Goal: Transaction & Acquisition: Obtain resource

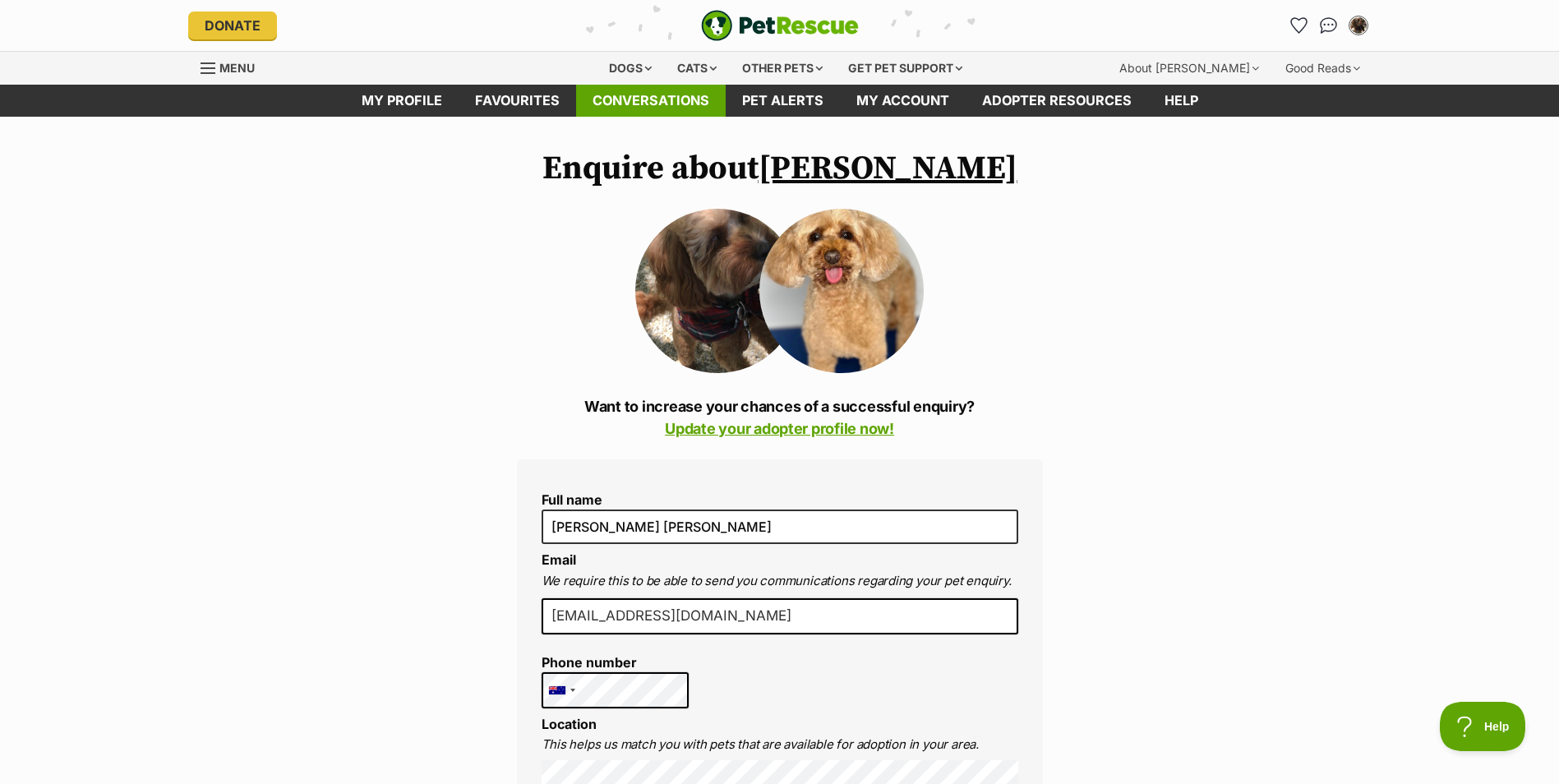
click at [642, 102] on link "Conversations" at bounding box center [650, 101] width 150 height 32
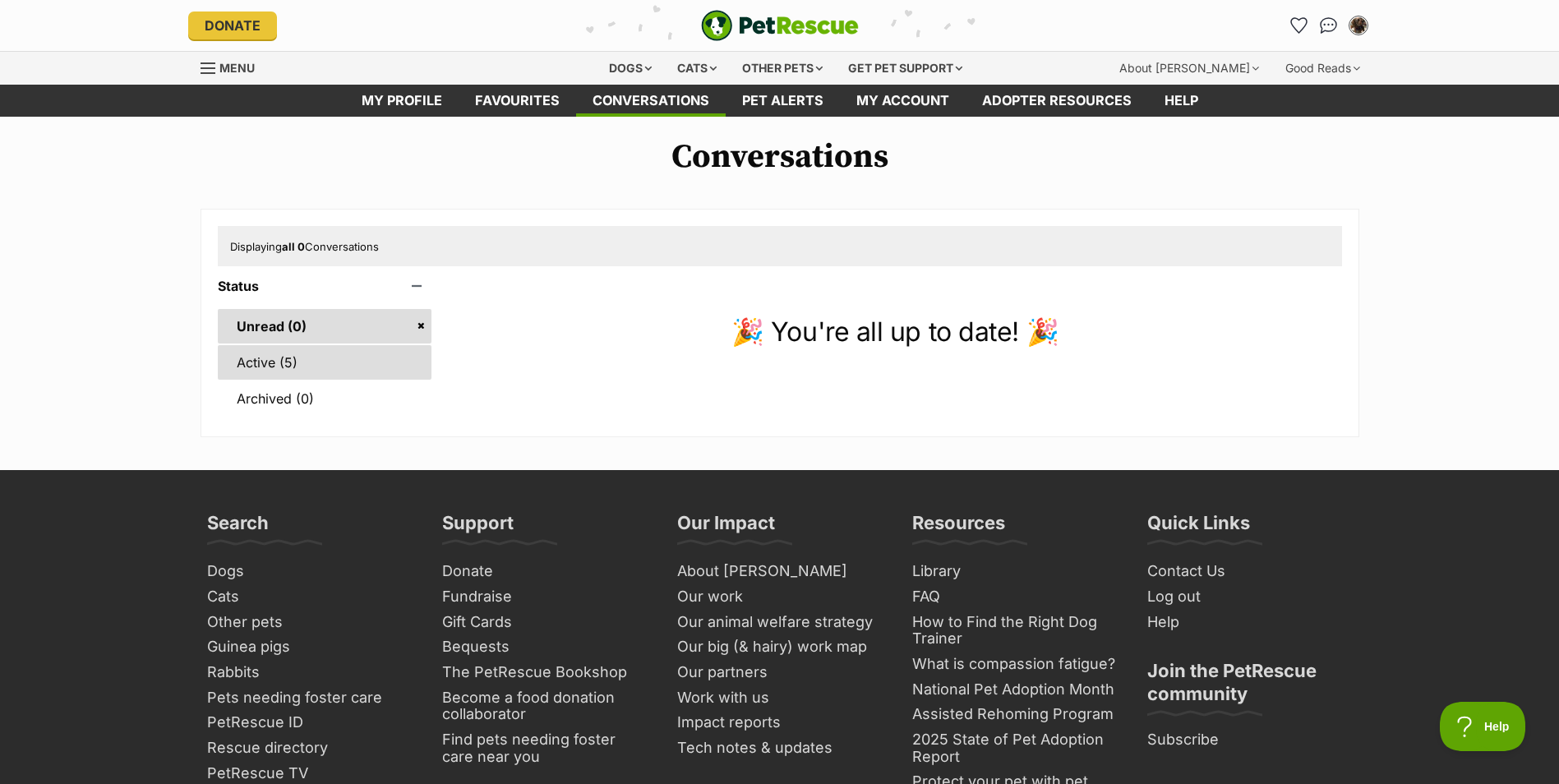
click at [280, 350] on link "Active (5)" at bounding box center [324, 362] width 215 height 34
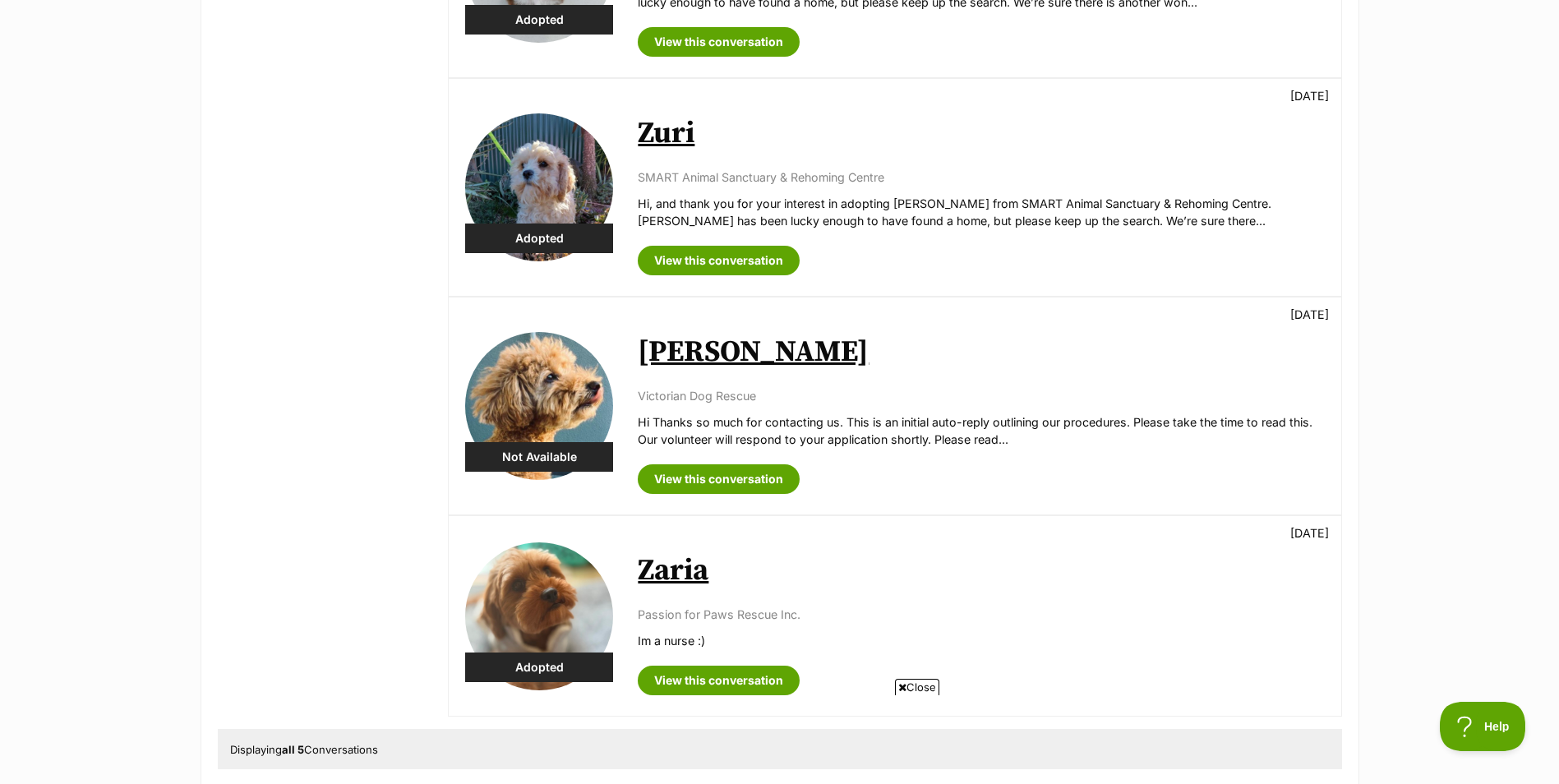
scroll to position [657, 0]
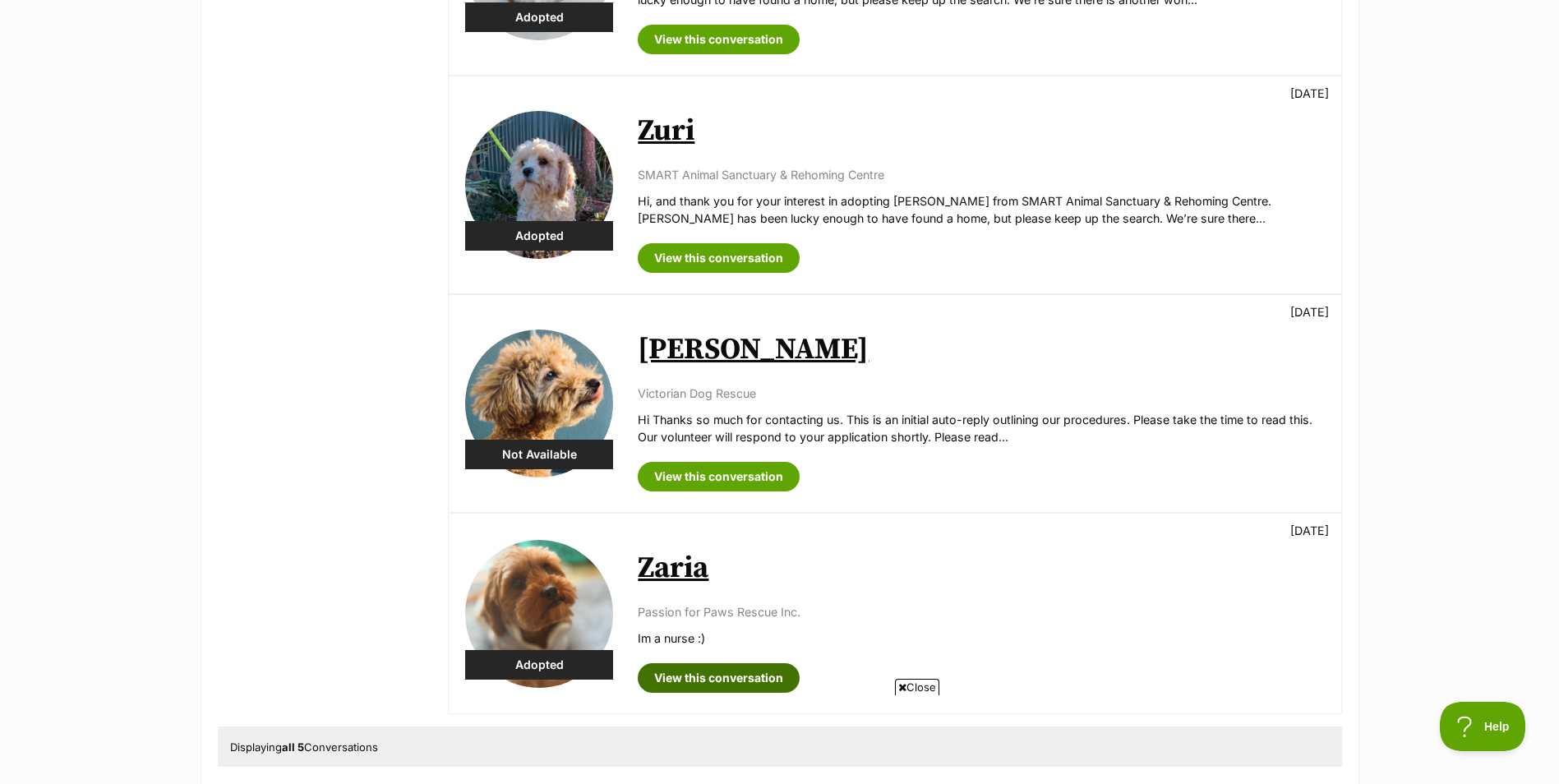
click at [719, 663] on link "View this conversation" at bounding box center [719, 678] width 162 height 30
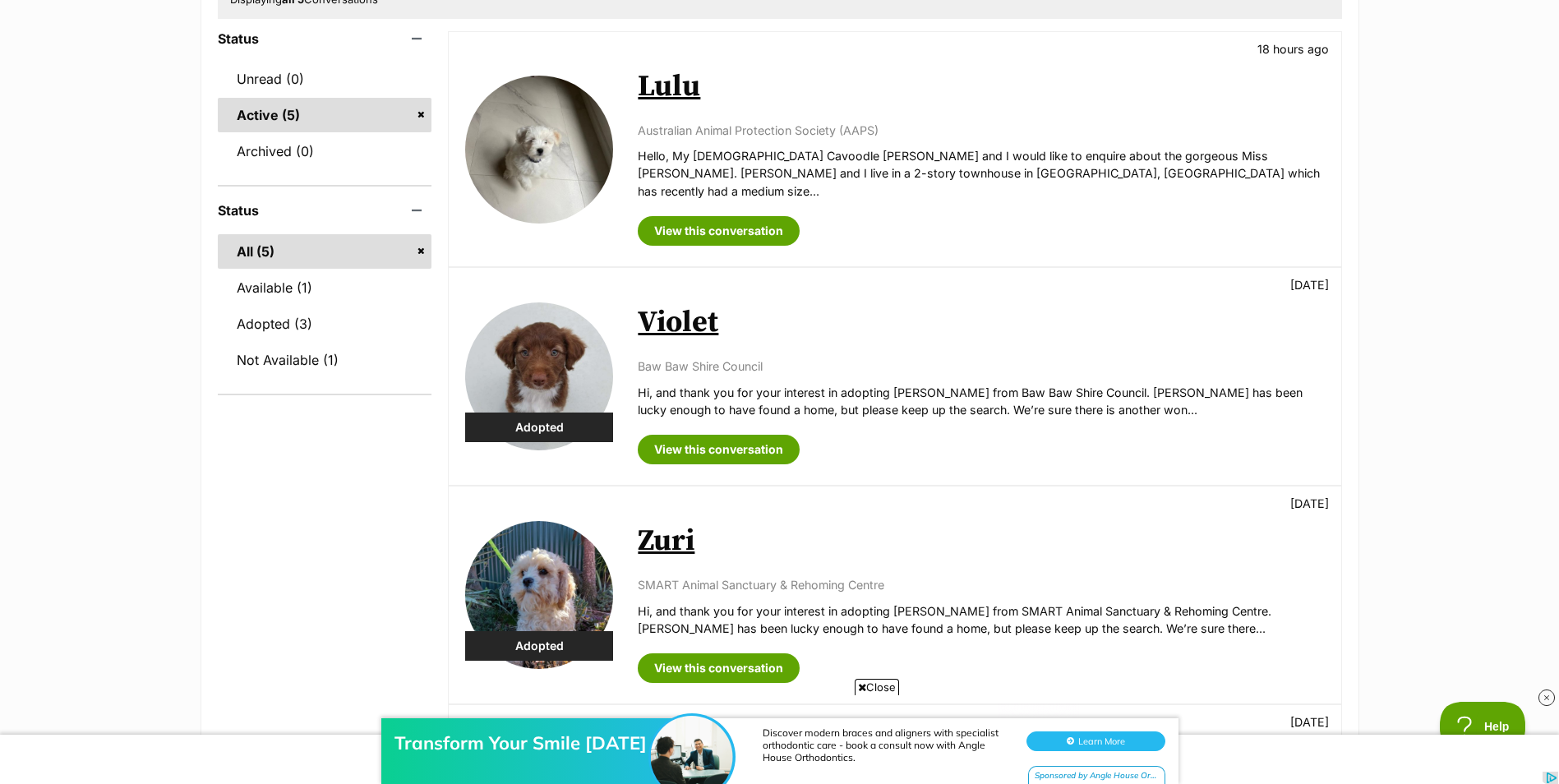
scroll to position [246, 0]
click at [703, 217] on link "View this conversation" at bounding box center [719, 232] width 162 height 30
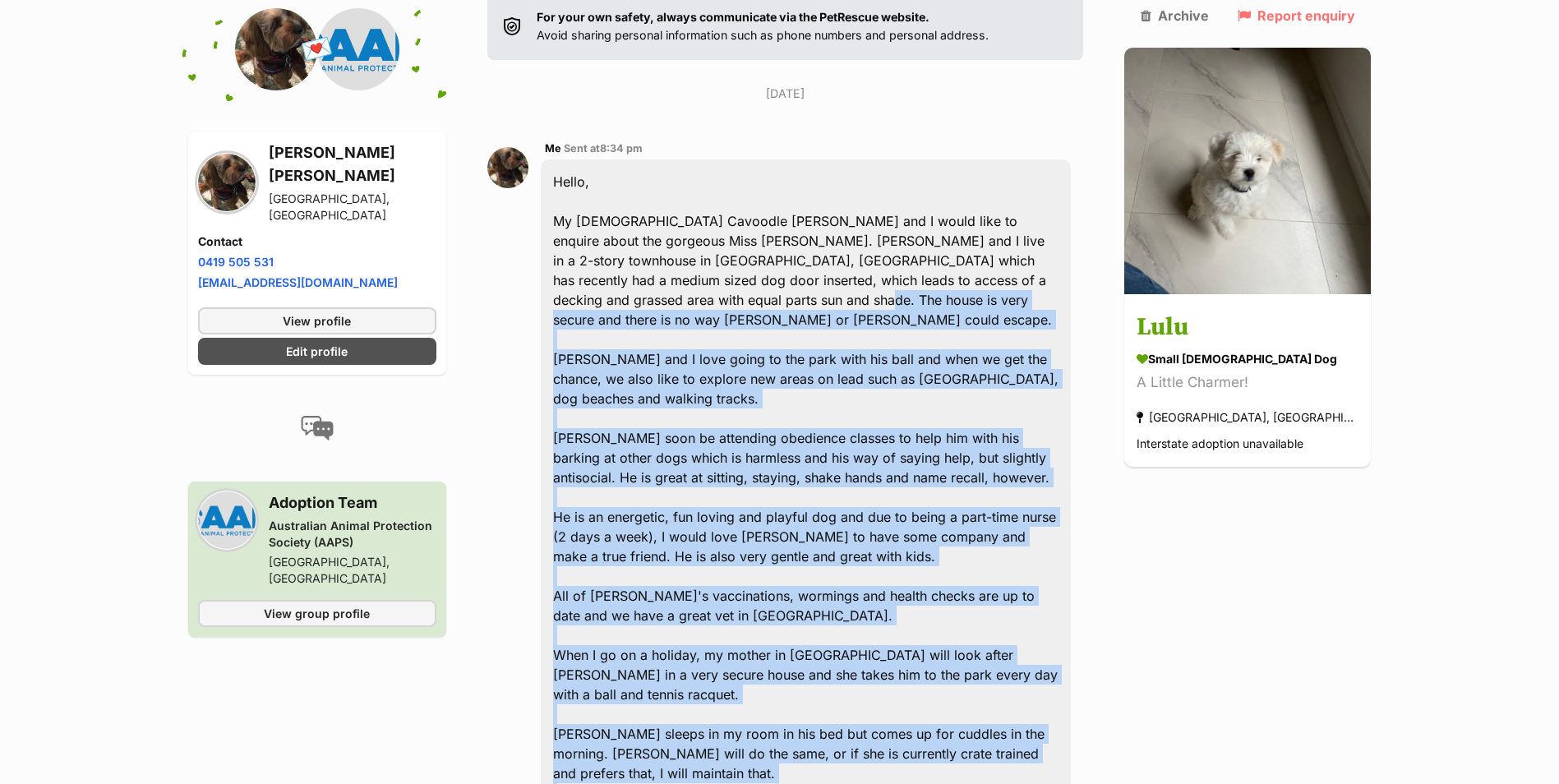
scroll to position [318, 0]
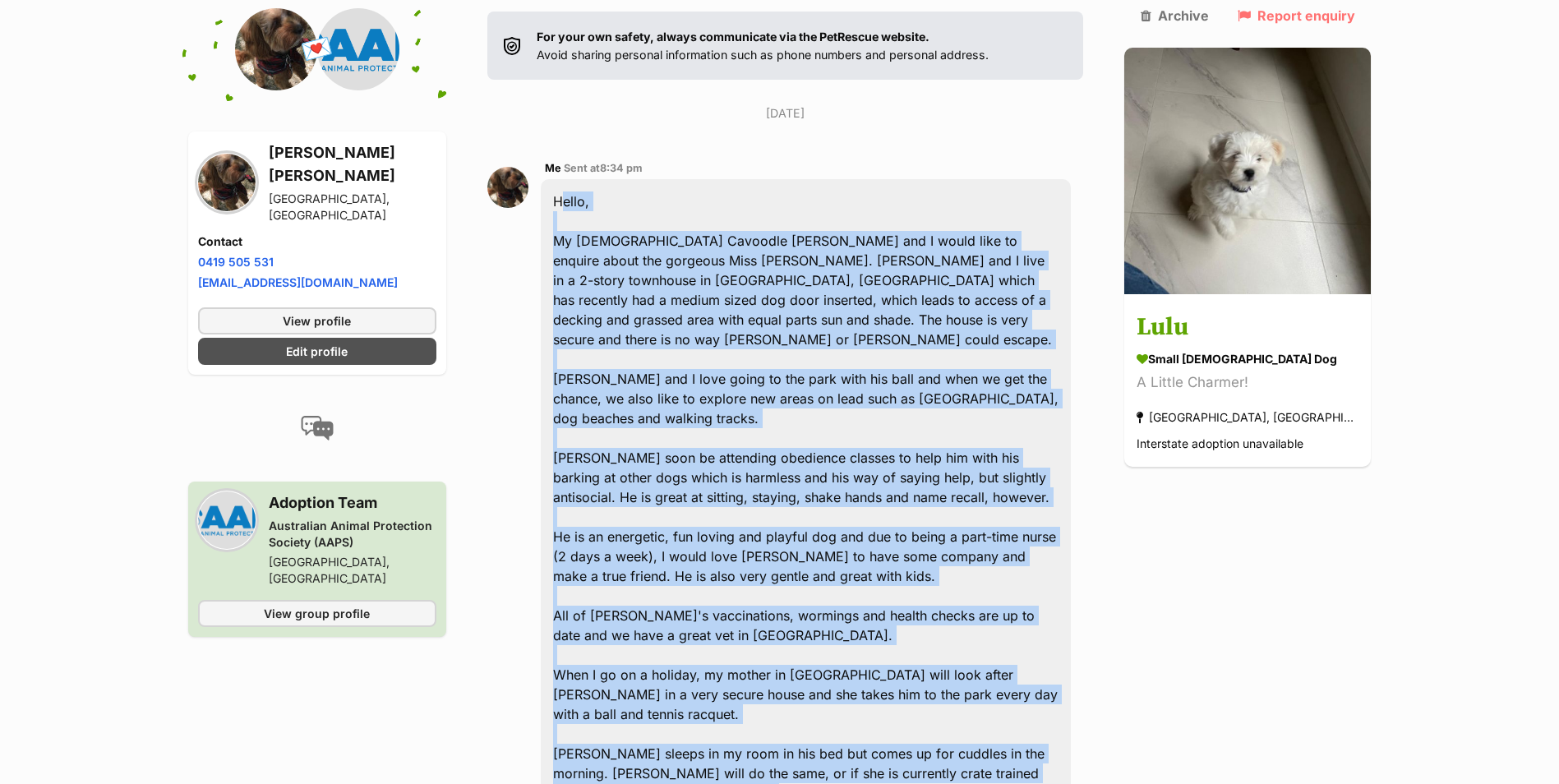
drag, startPoint x: 613, startPoint y: 653, endPoint x: 569, endPoint y: 159, distance: 496.0
click at [569, 179] on div "Hello, My 3yo Cavoodle George and I would like to enquire about the gorgeous Mi…" at bounding box center [806, 546] width 531 height 734
drag, startPoint x: 569, startPoint y: 159, endPoint x: 679, endPoint y: 224, distance: 127.8
copy div "Hello, My 3yo Cavoodle George and I would like to enquire about the gorgeous Mi…"
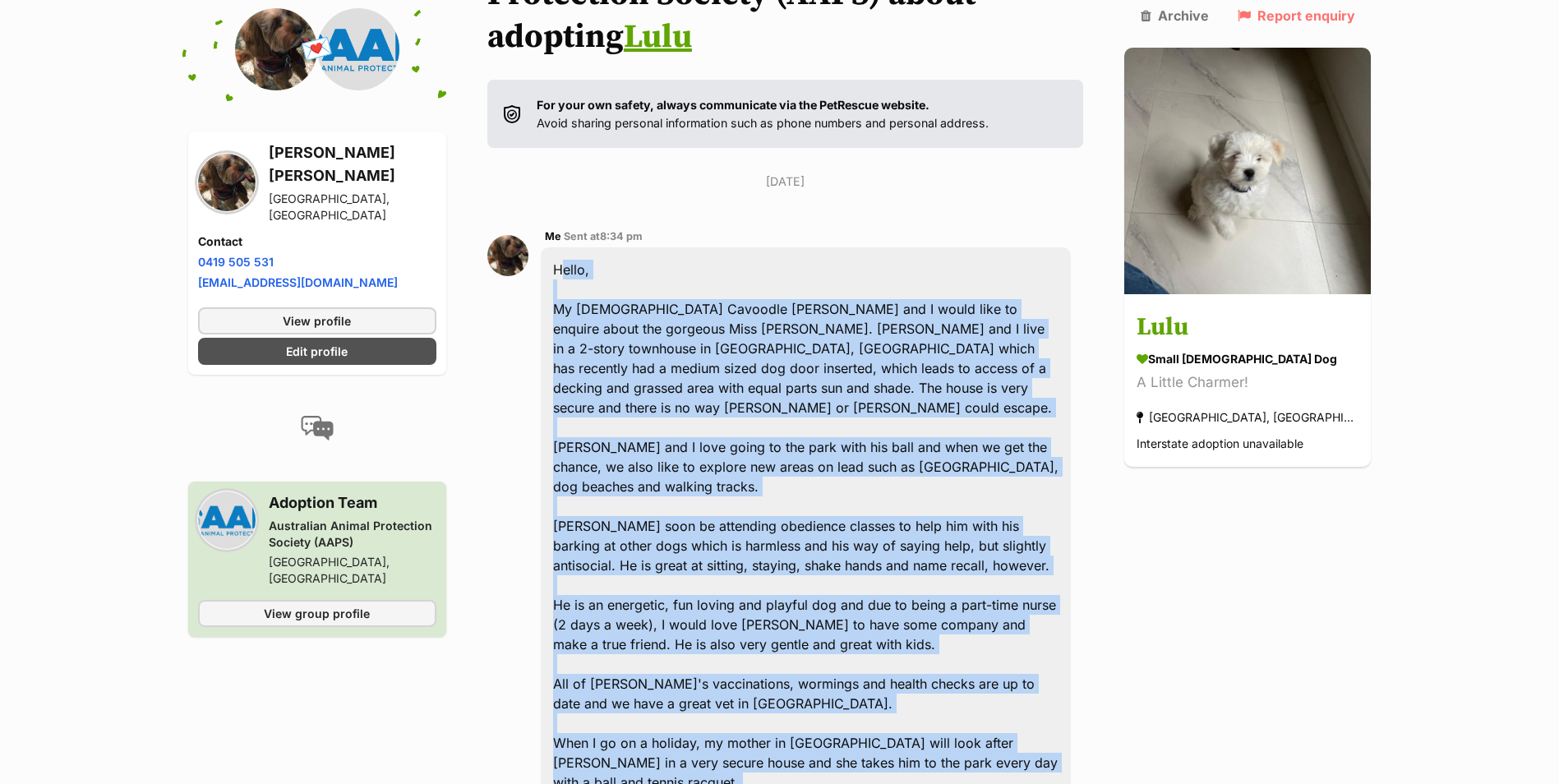
scroll to position [0, 0]
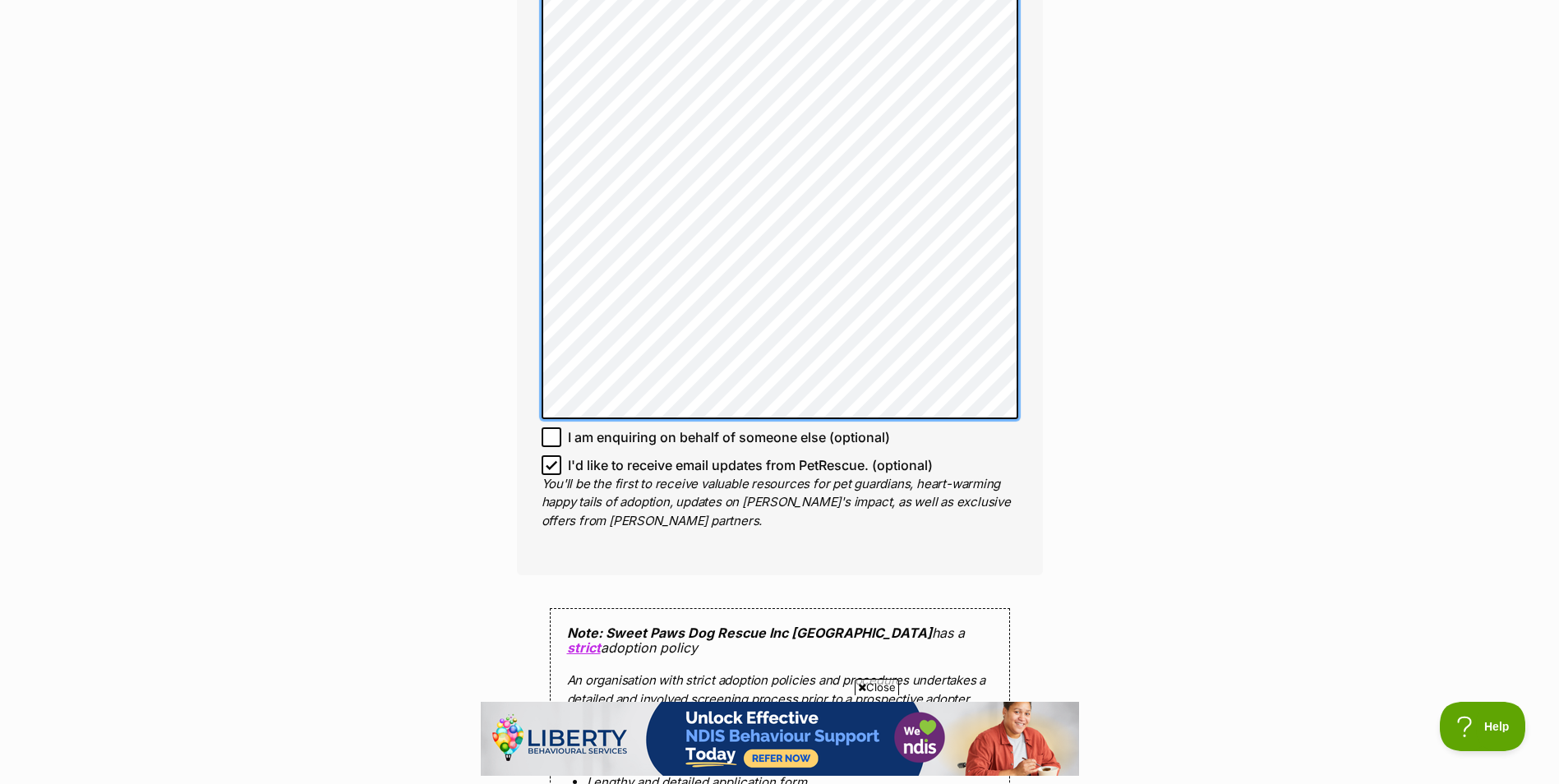
scroll to position [1889, 0]
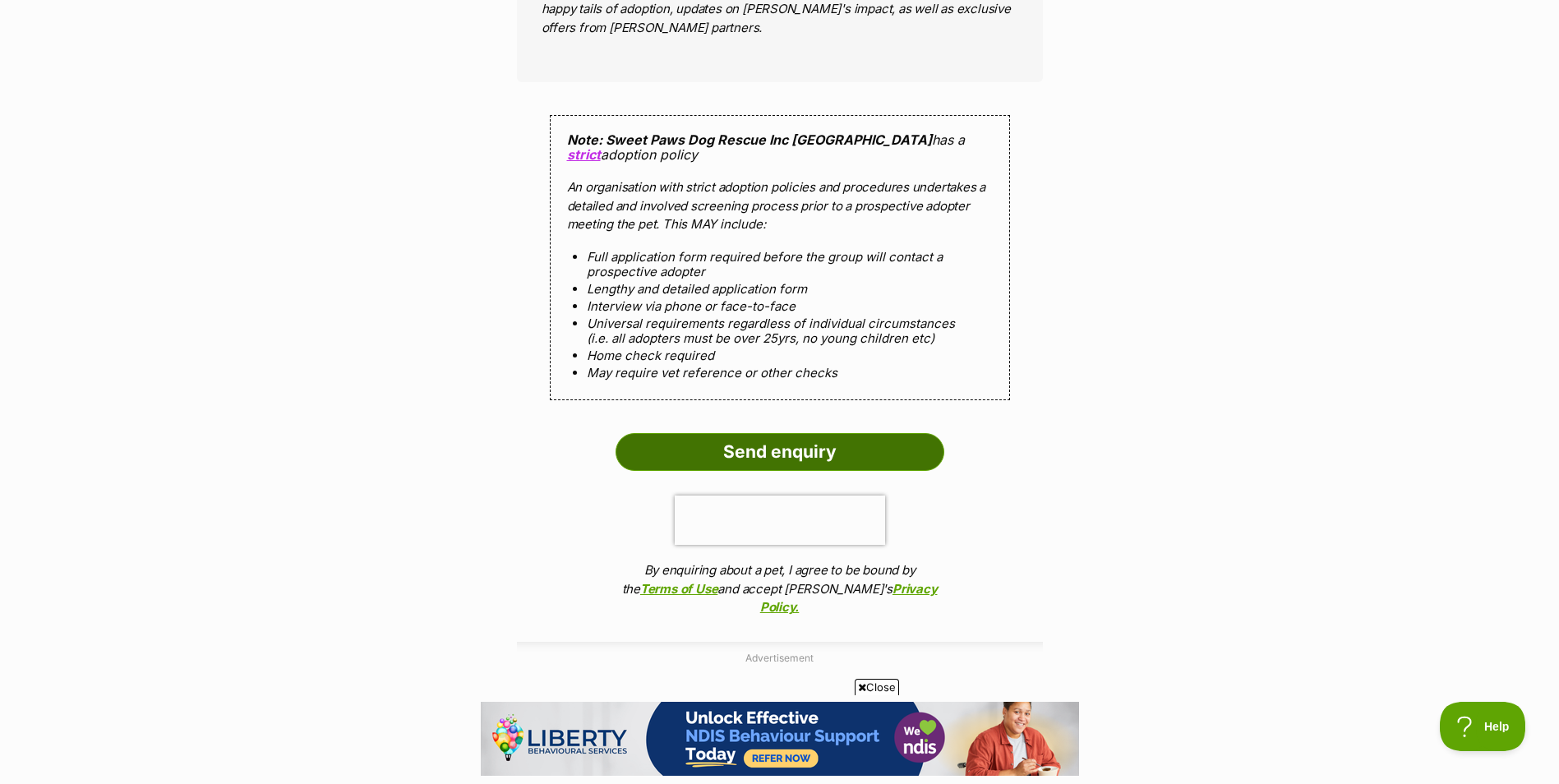
click at [769, 433] on input "Send enquiry" at bounding box center [779, 451] width 329 height 38
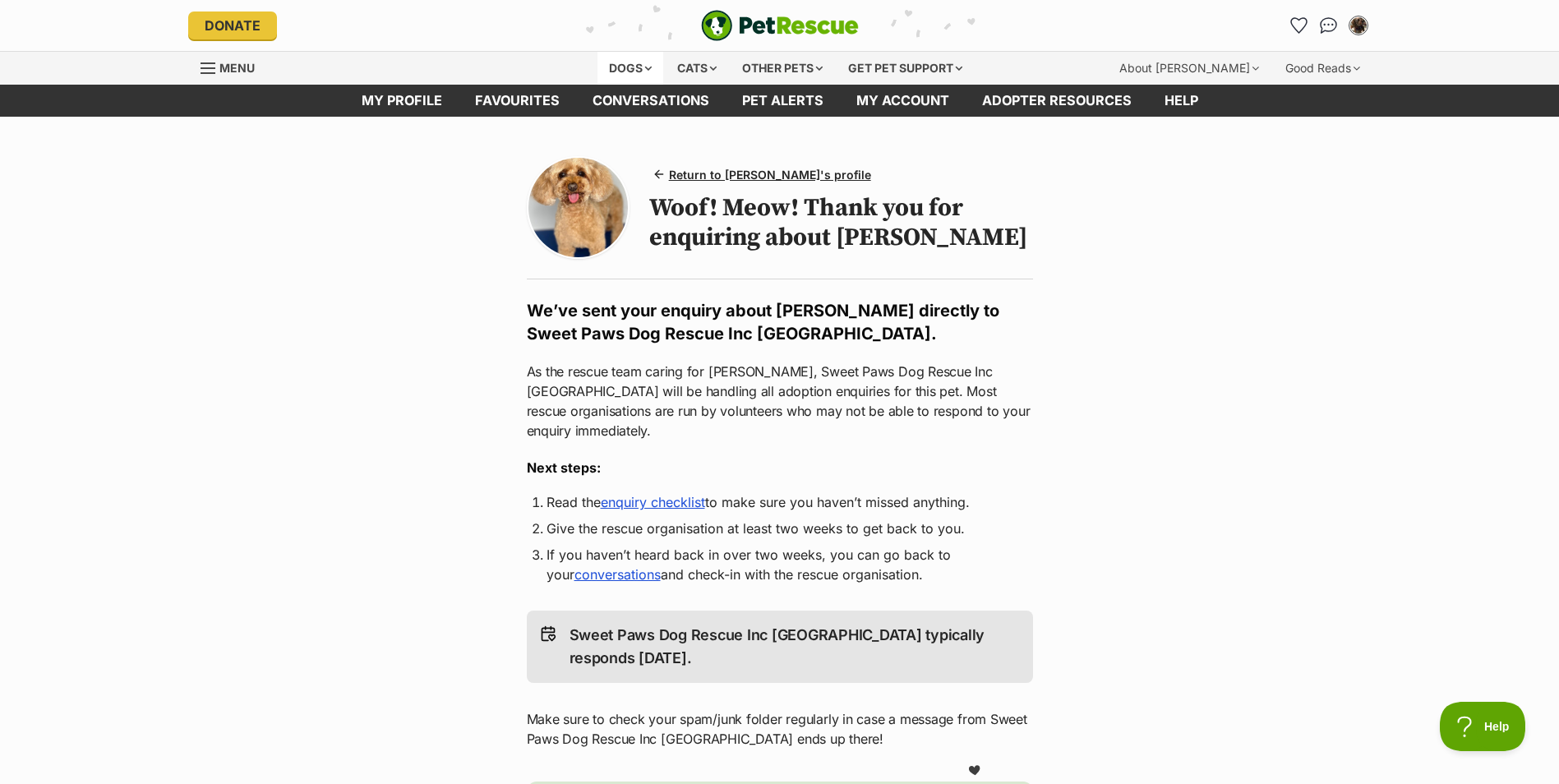
click at [617, 66] on div "Dogs" at bounding box center [630, 68] width 66 height 33
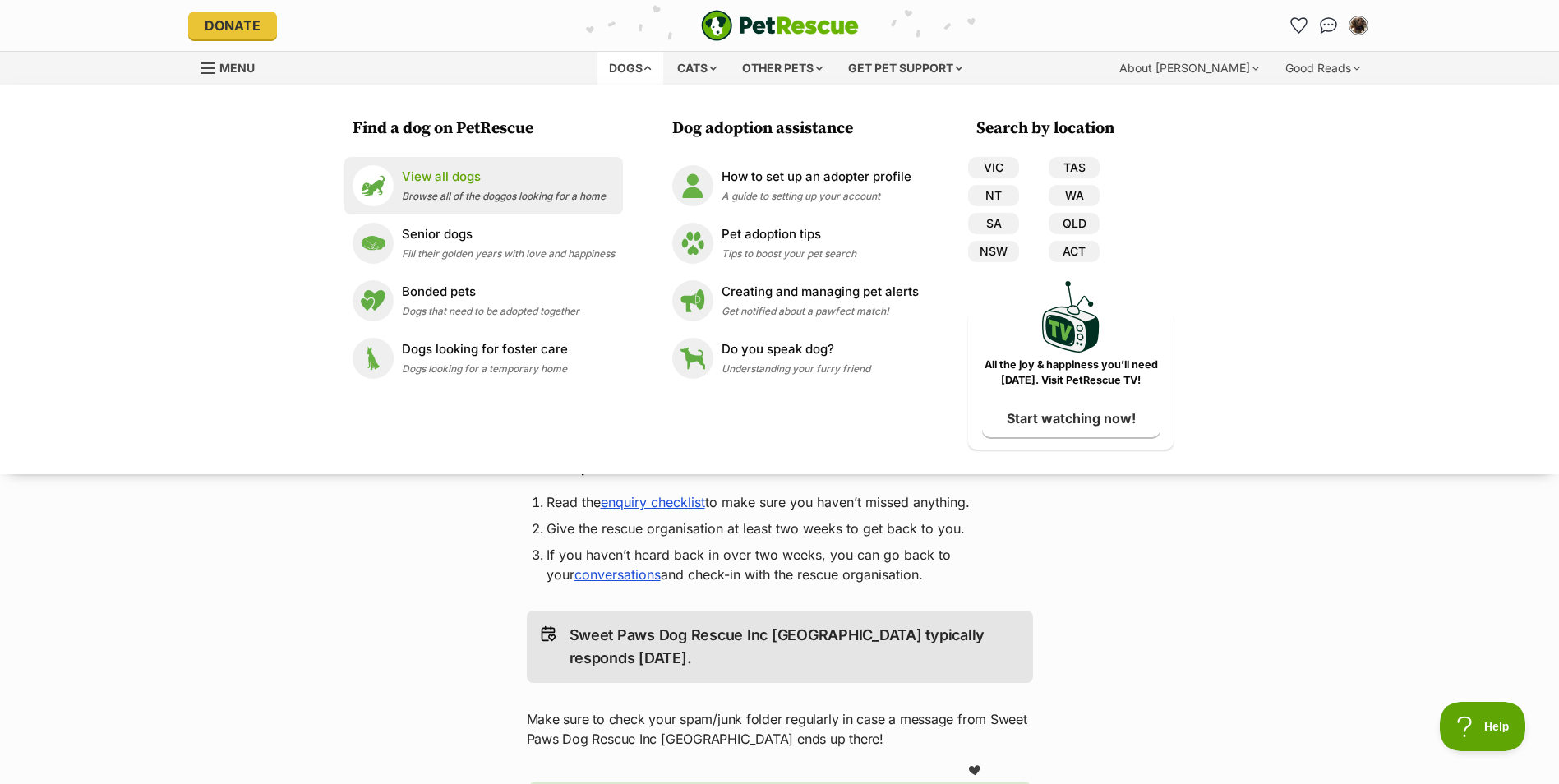
click at [466, 190] on span "Browse all of the doggos looking for a home" at bounding box center [504, 196] width 204 height 12
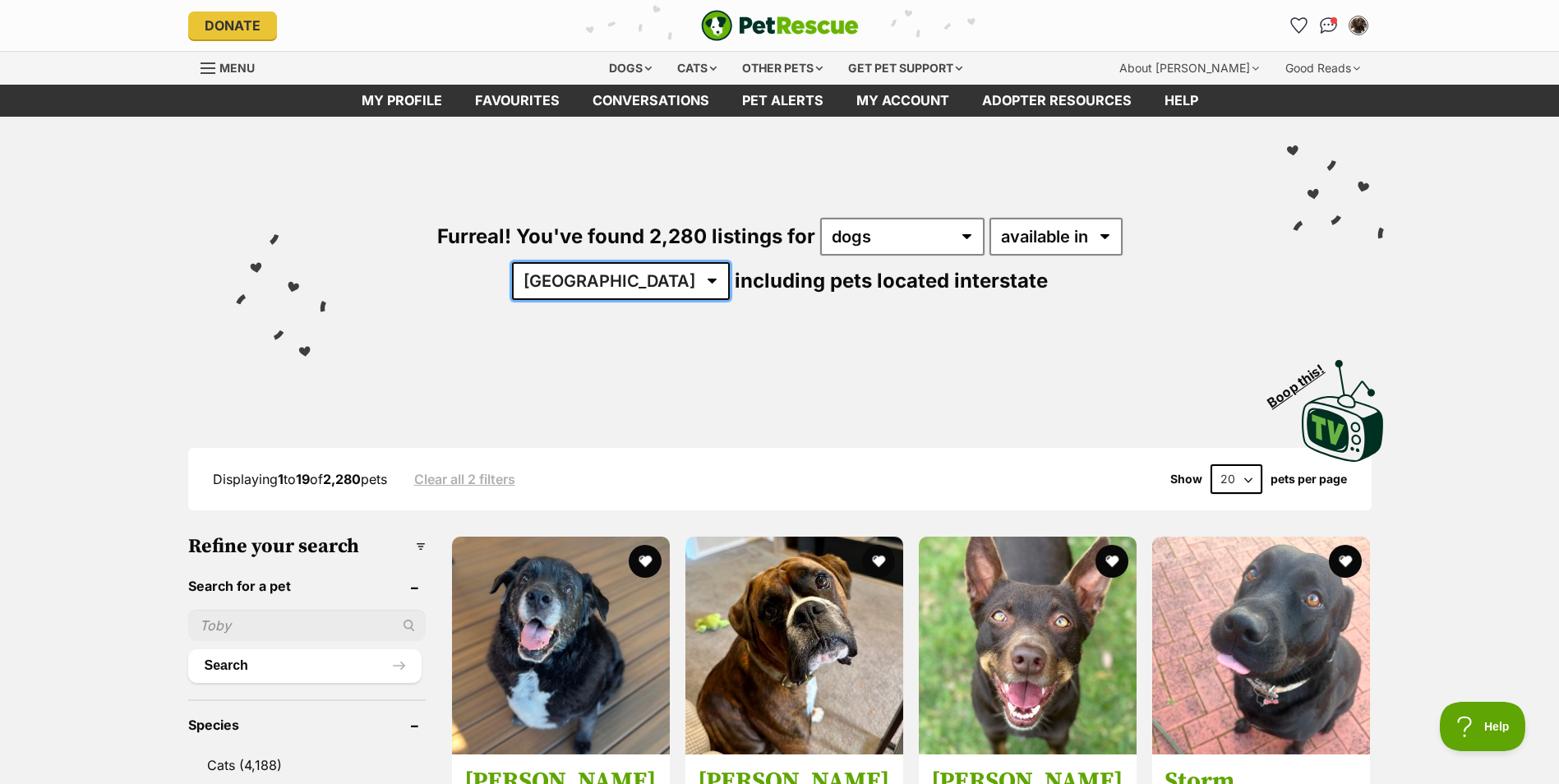
click at [730, 262] on select "[GEOGRAPHIC_DATA] [GEOGRAPHIC_DATA] [GEOGRAPHIC_DATA] [GEOGRAPHIC_DATA] [GEOGRA…" at bounding box center [620, 280] width 217 height 38
select select "VIC"
click at [730, 262] on select "[GEOGRAPHIC_DATA] [GEOGRAPHIC_DATA] [GEOGRAPHIC_DATA] [GEOGRAPHIC_DATA] [GEOGRA…" at bounding box center [620, 280] width 217 height 38
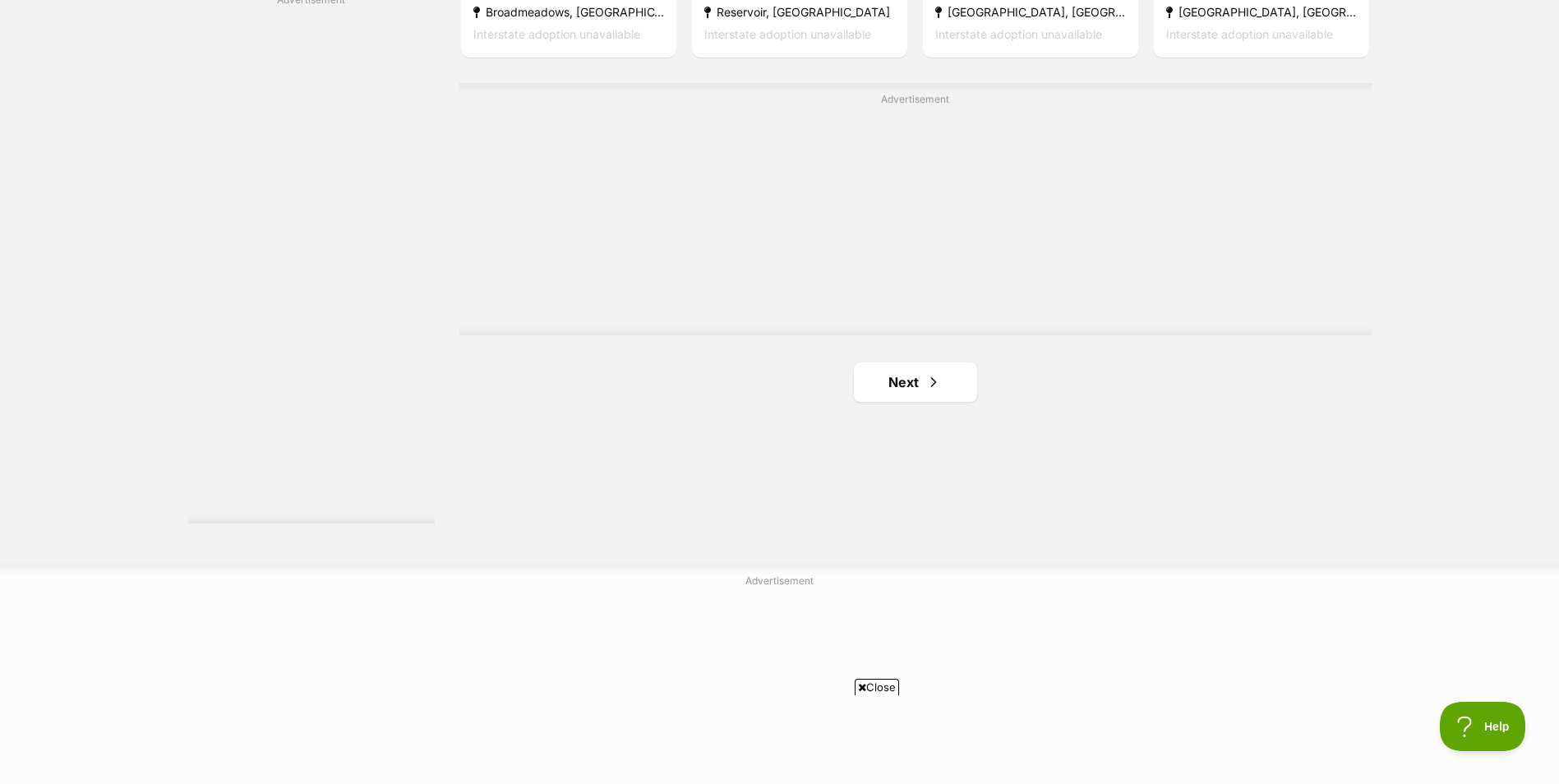
scroll to position [2957, 0]
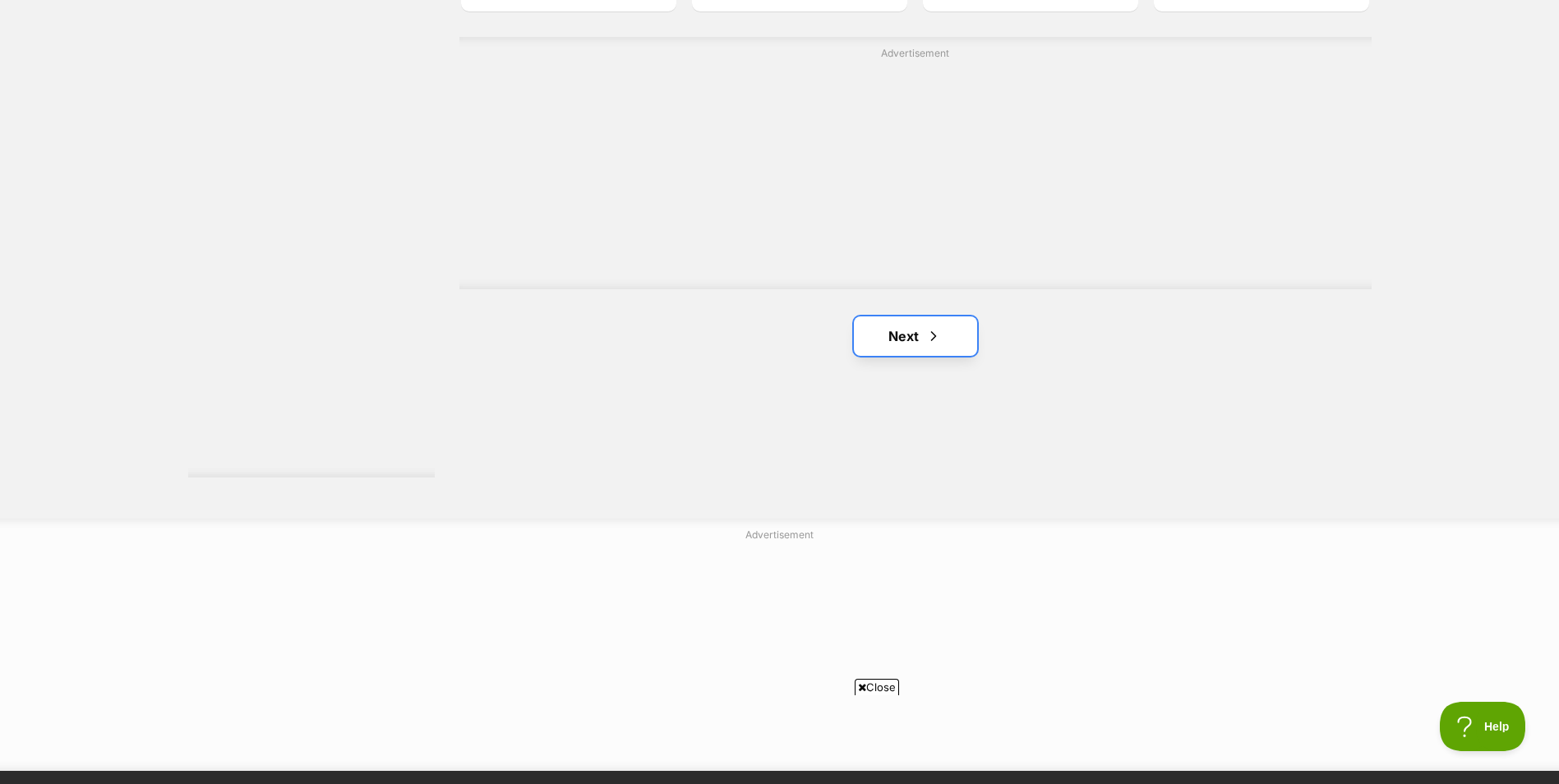
click at [954, 336] on link "Next" at bounding box center [915, 335] width 124 height 39
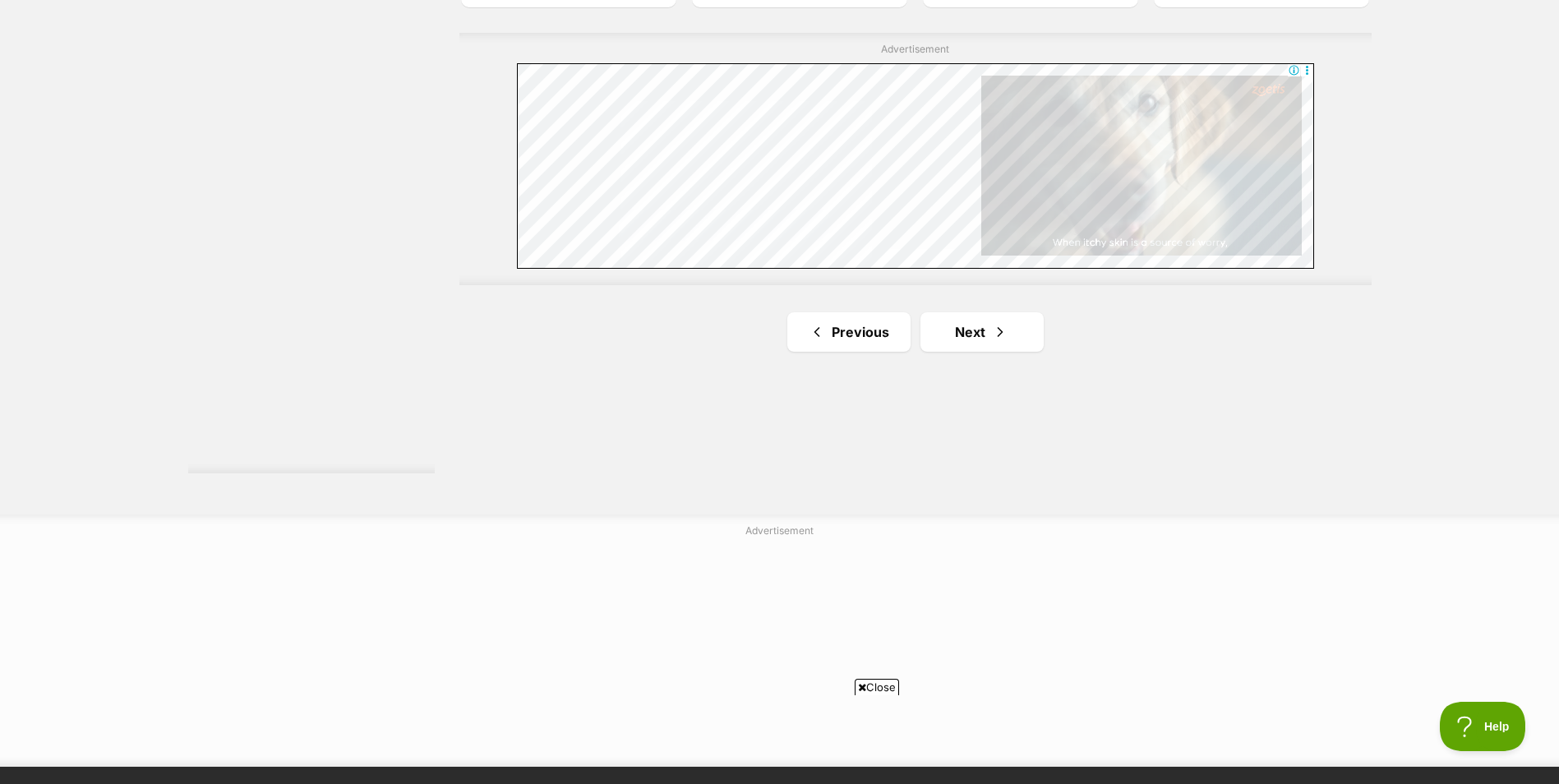
scroll to position [3039, 0]
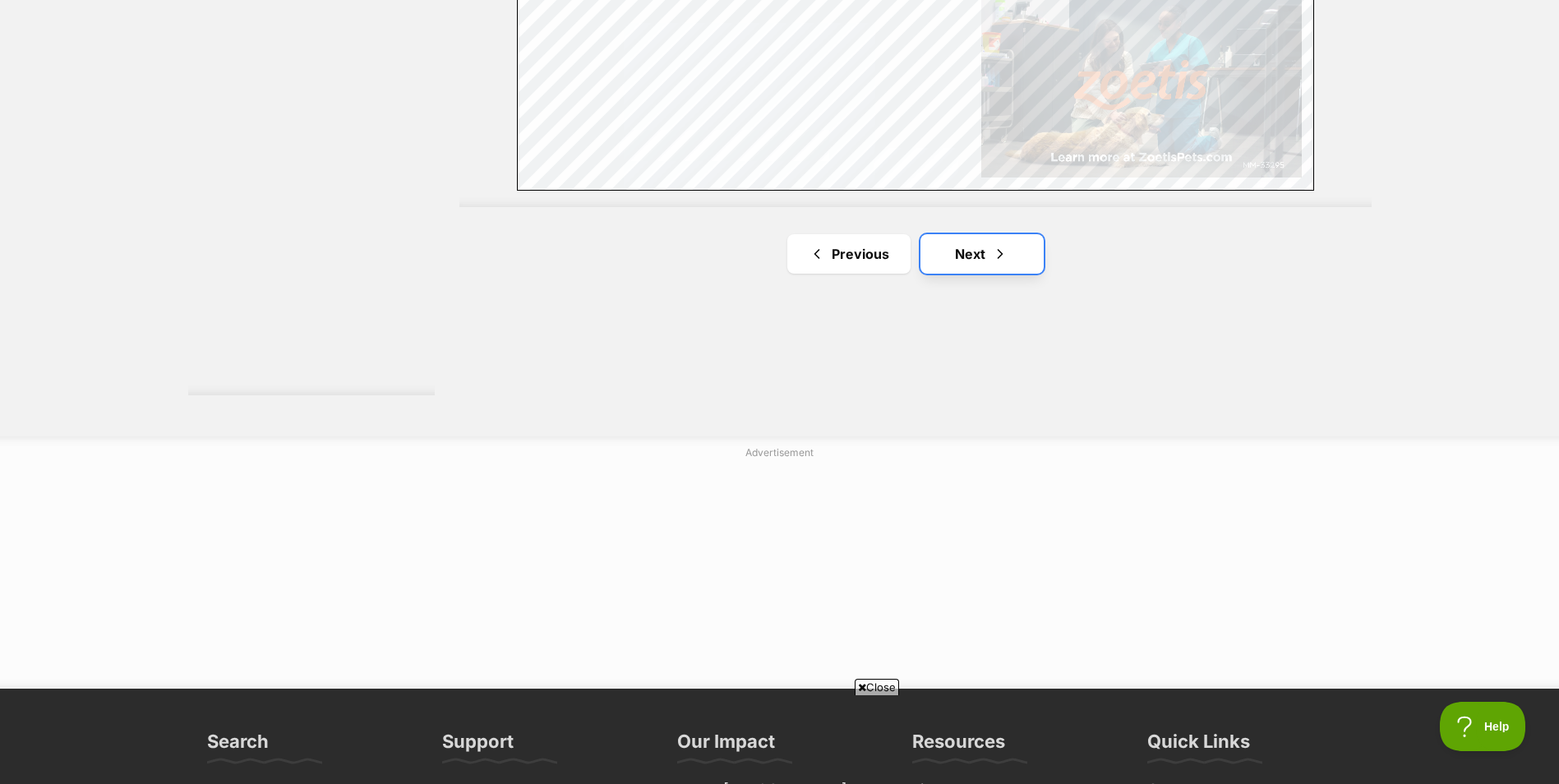
click at [1003, 255] on span "Next page" at bounding box center [1000, 253] width 17 height 20
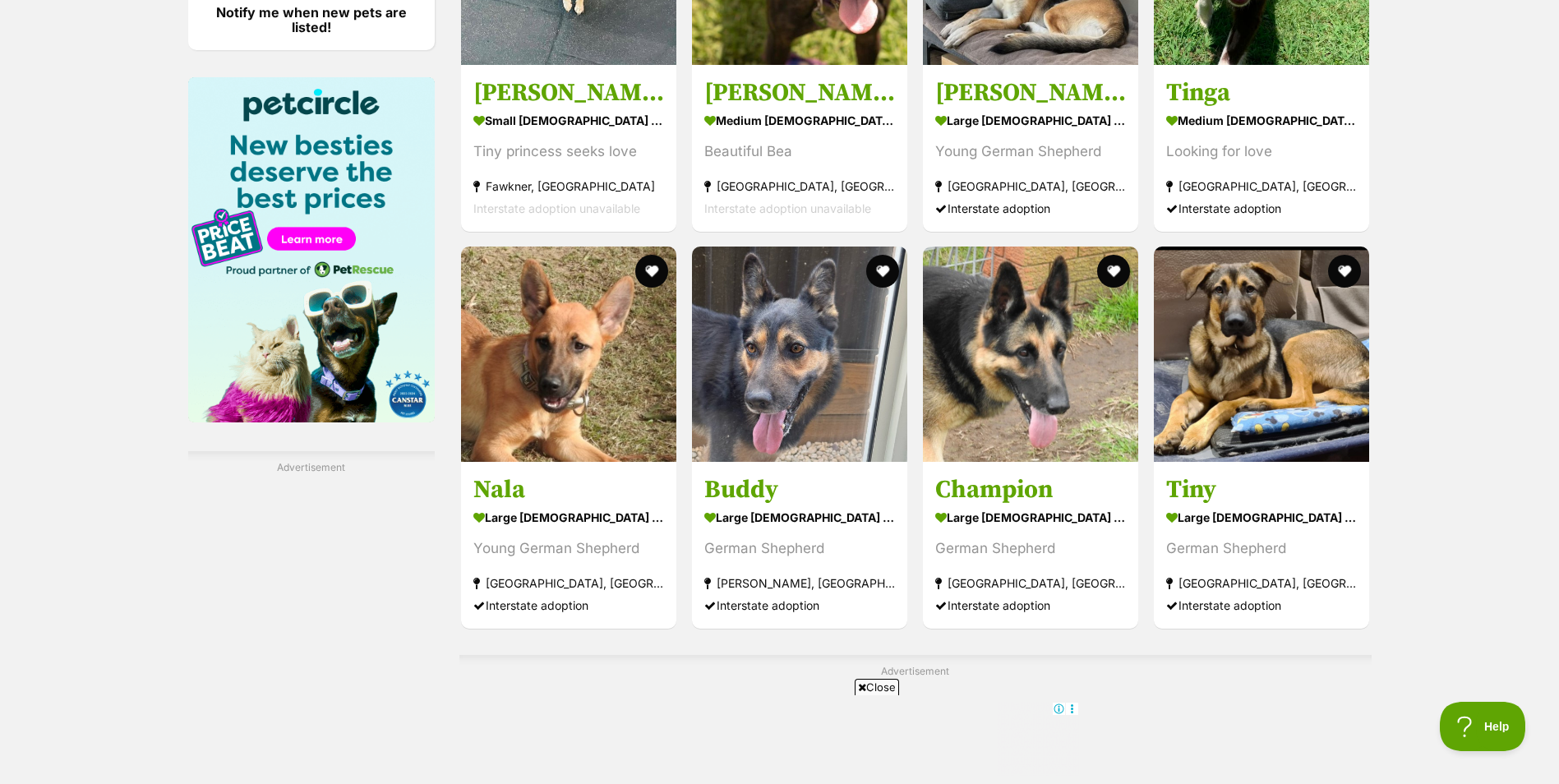
scroll to position [2793, 0]
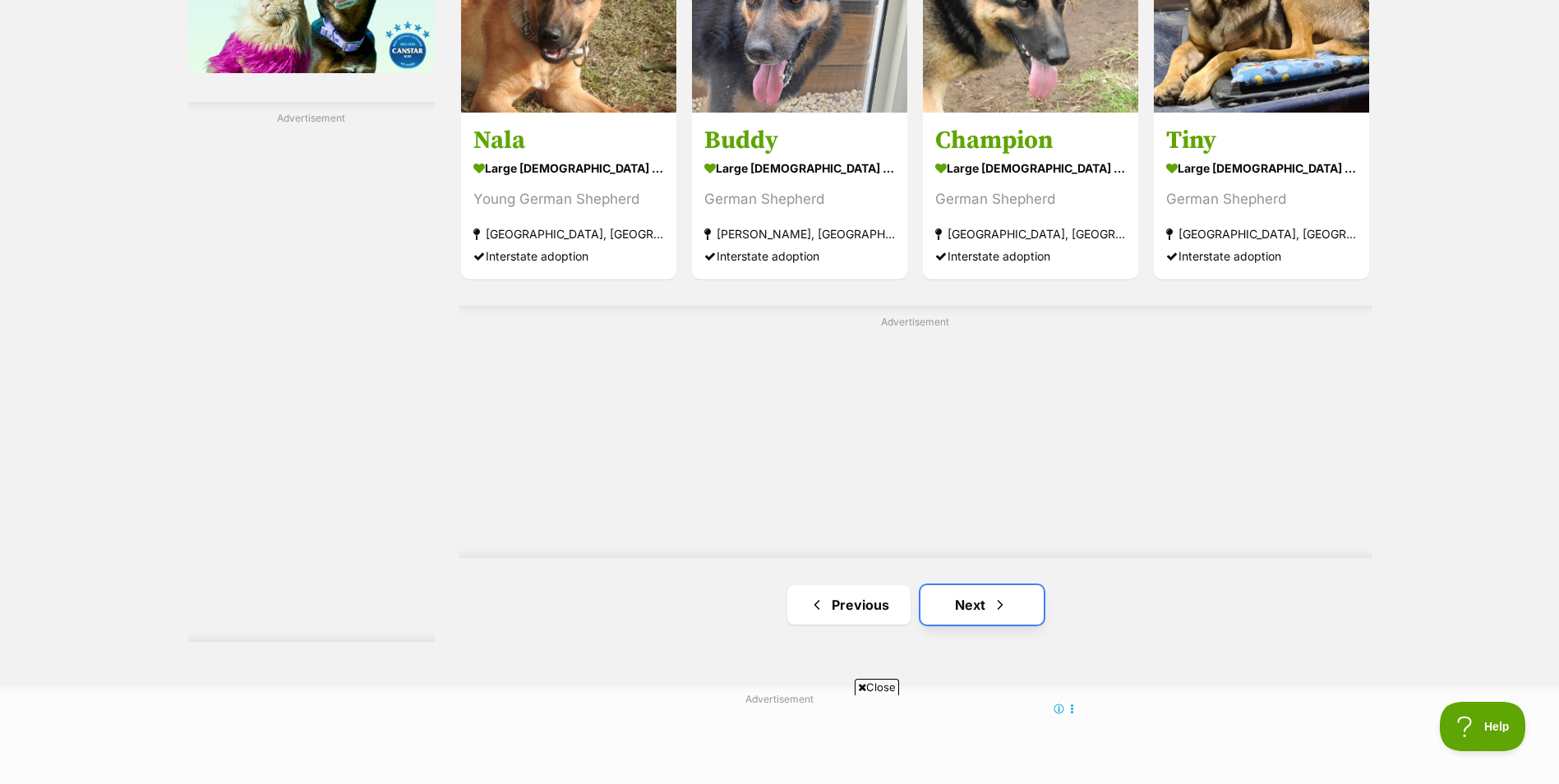
click at [1004, 616] on link "Next" at bounding box center [981, 604] width 124 height 39
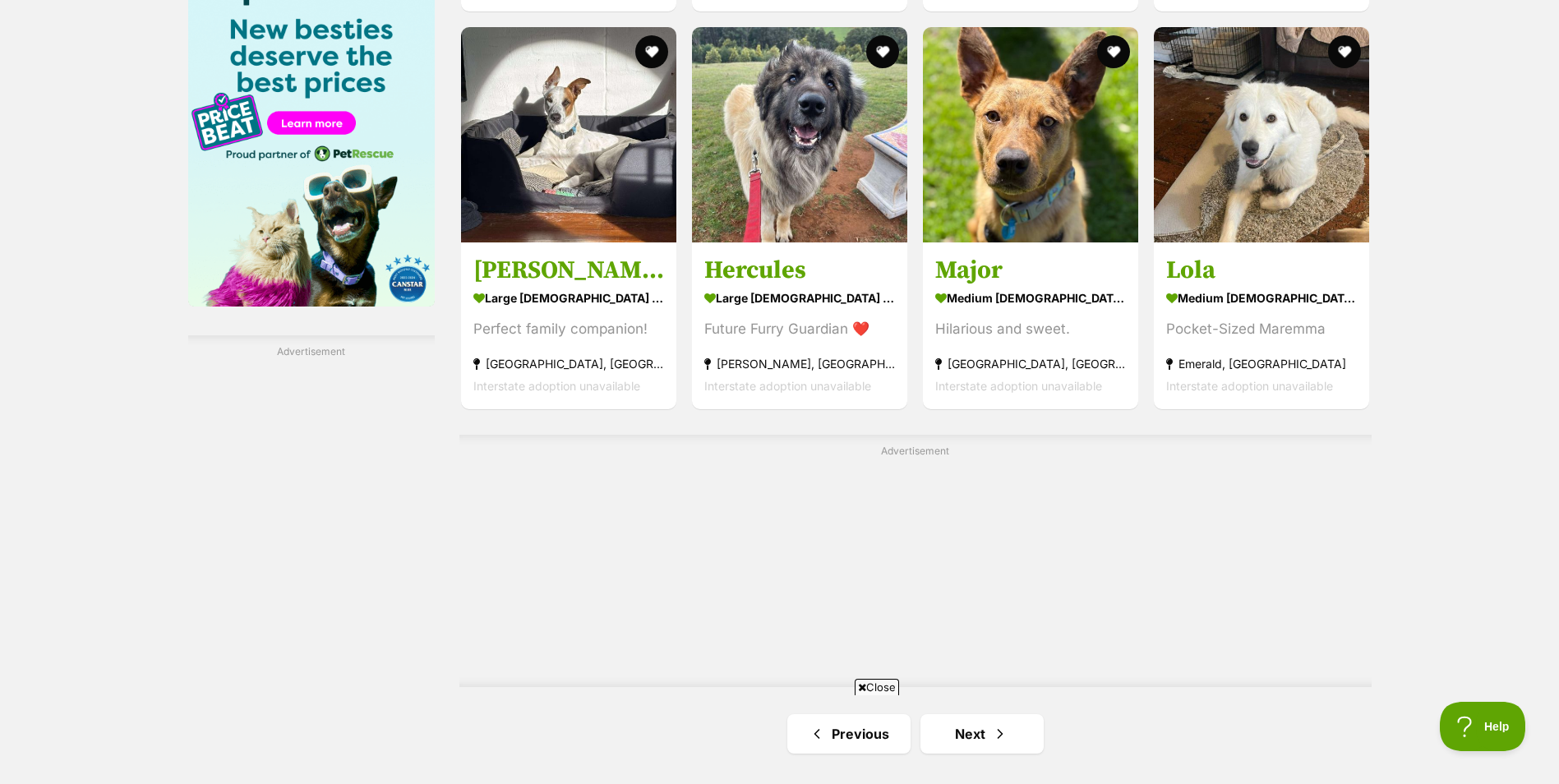
scroll to position [2875, 0]
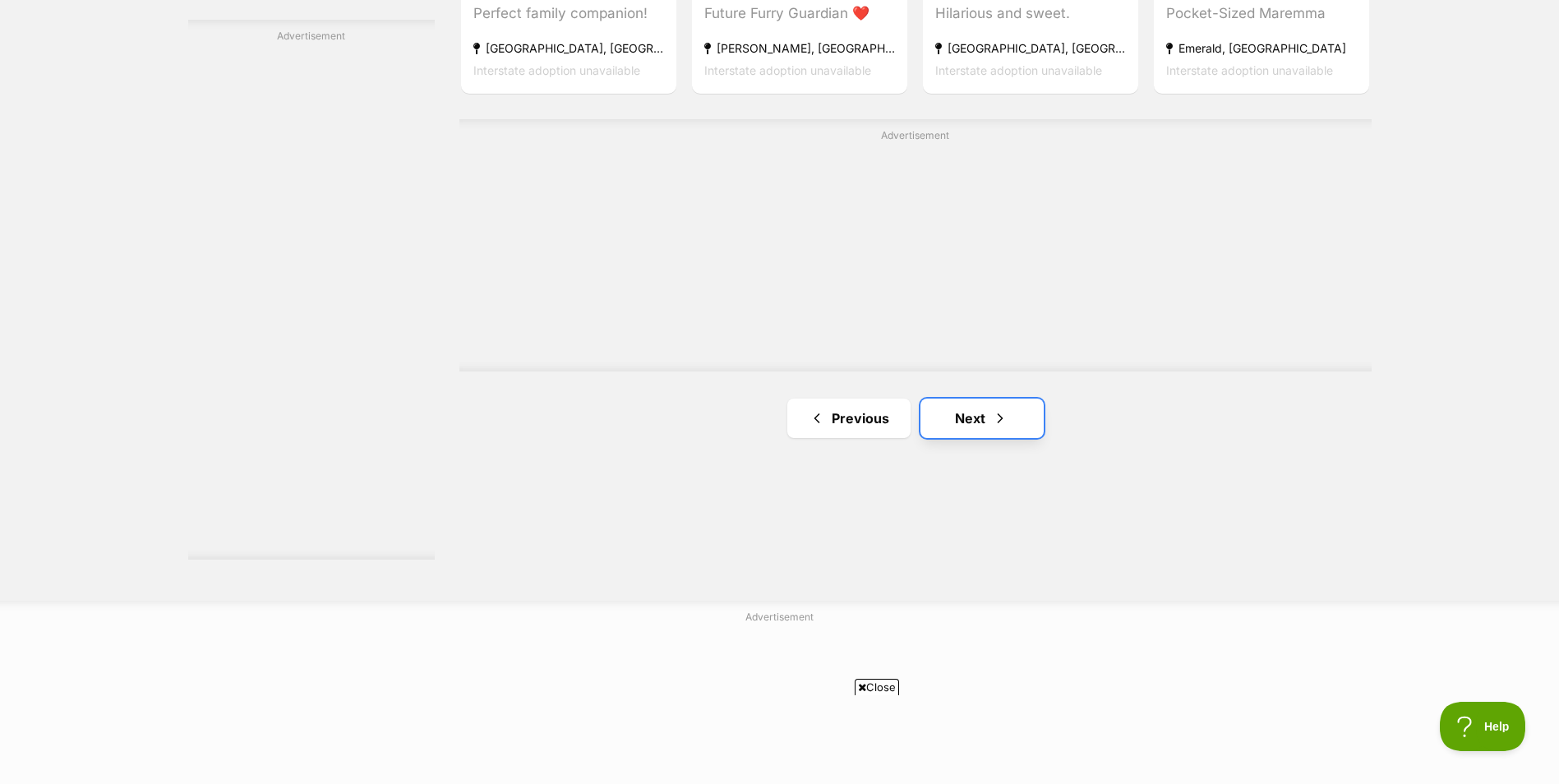
click at [967, 405] on link "Next" at bounding box center [981, 418] width 124 height 39
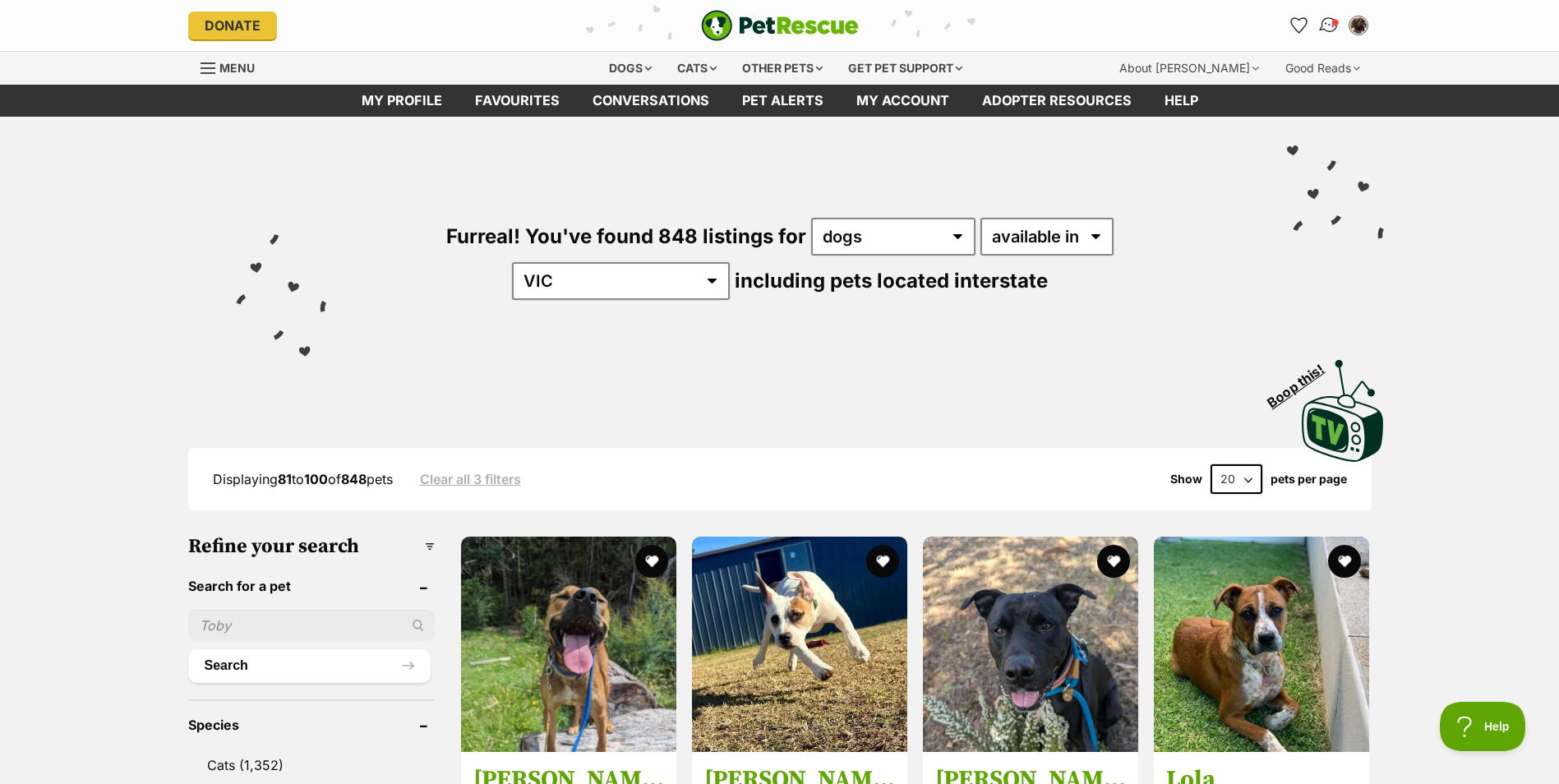
click at [1317, 25] on link "Conversations" at bounding box center [1329, 25] width 33 height 33
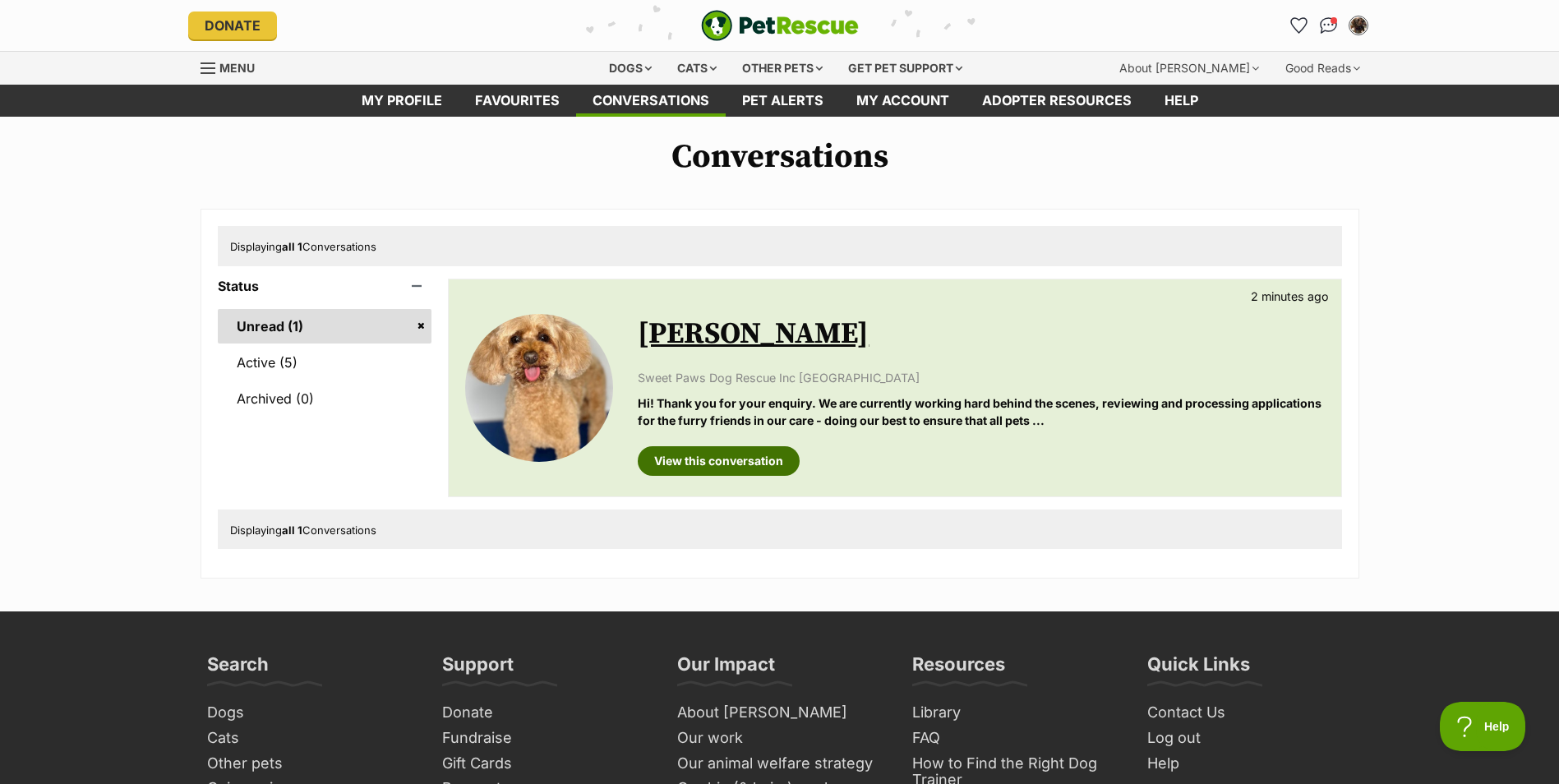
click at [747, 464] on link "View this conversation" at bounding box center [719, 461] width 162 height 30
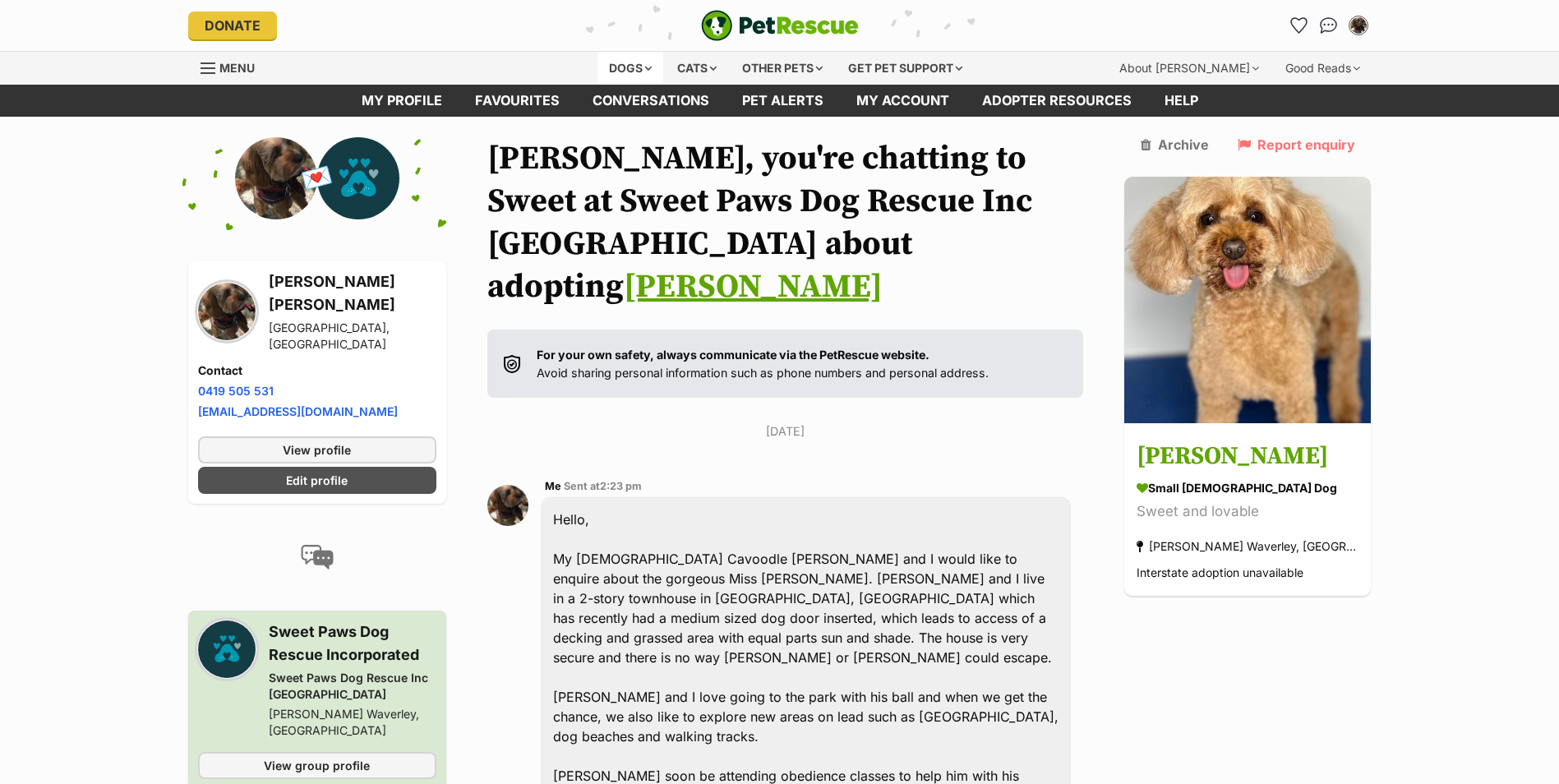
click at [614, 65] on div "Dogs" at bounding box center [630, 68] width 66 height 33
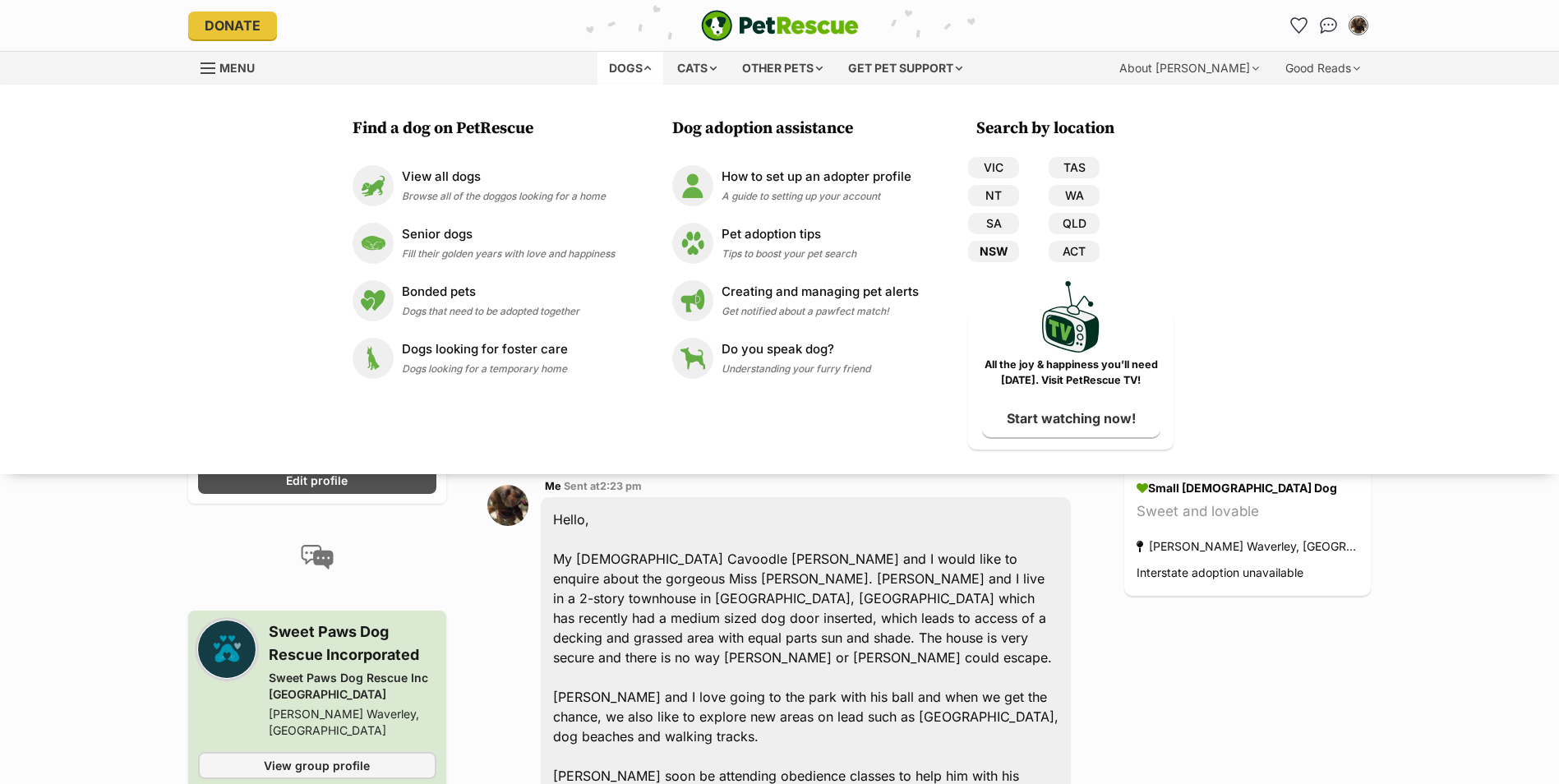
click at [990, 251] on link "NSW" at bounding box center [994, 251] width 51 height 21
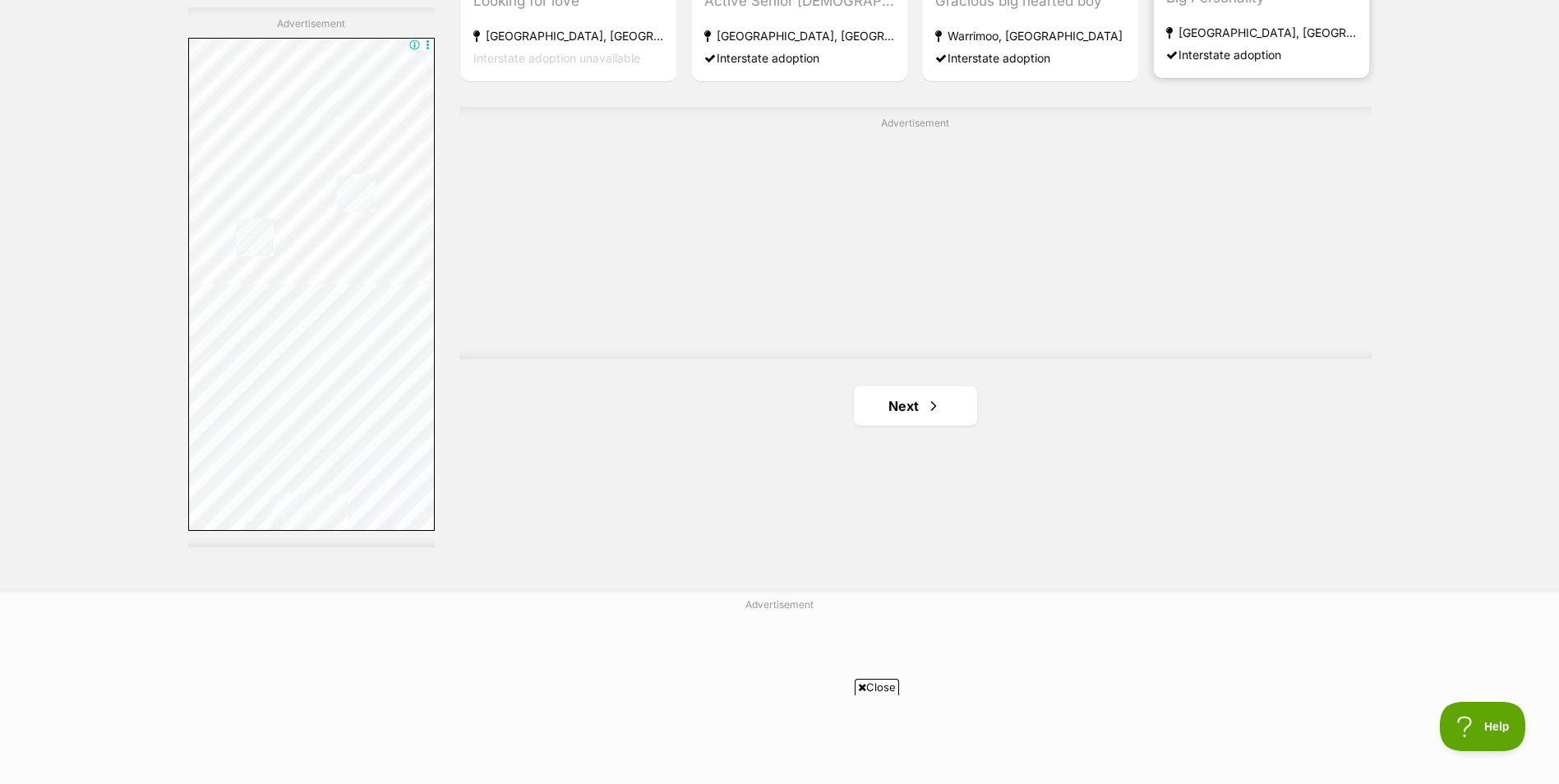
scroll to position [3039, 0]
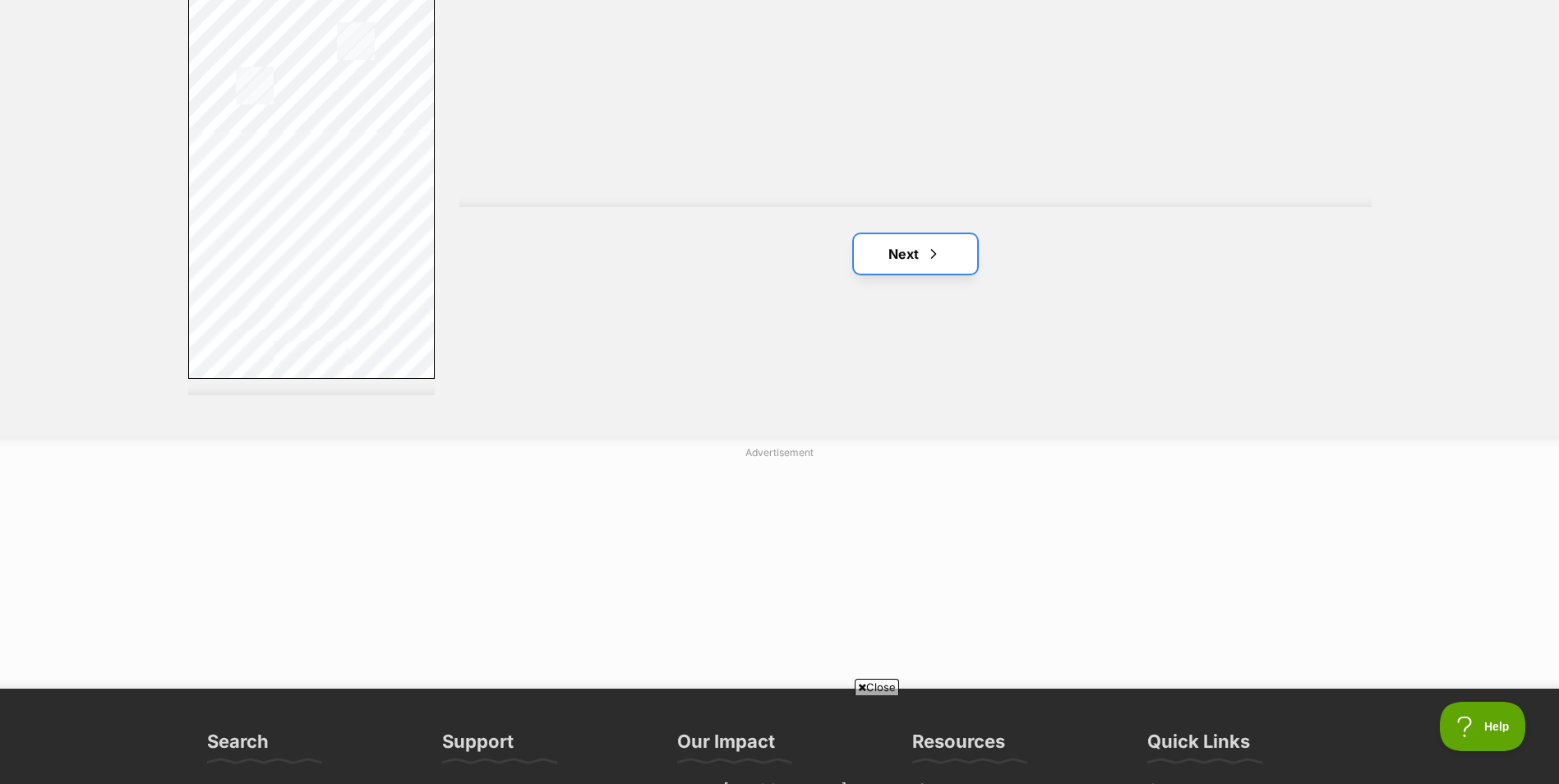
click at [951, 262] on link "Next" at bounding box center [915, 253] width 124 height 39
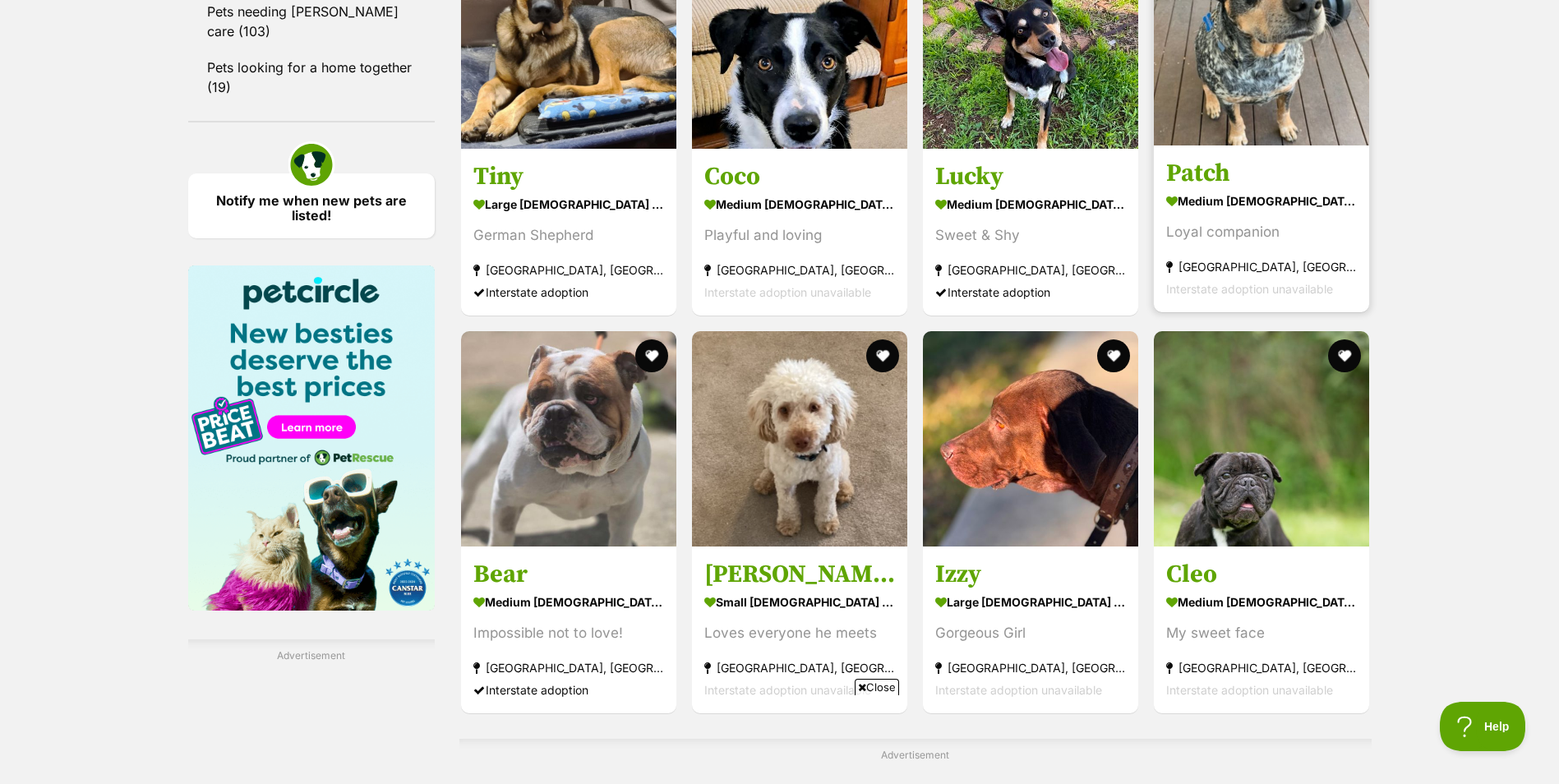
scroll to position [2300, 0]
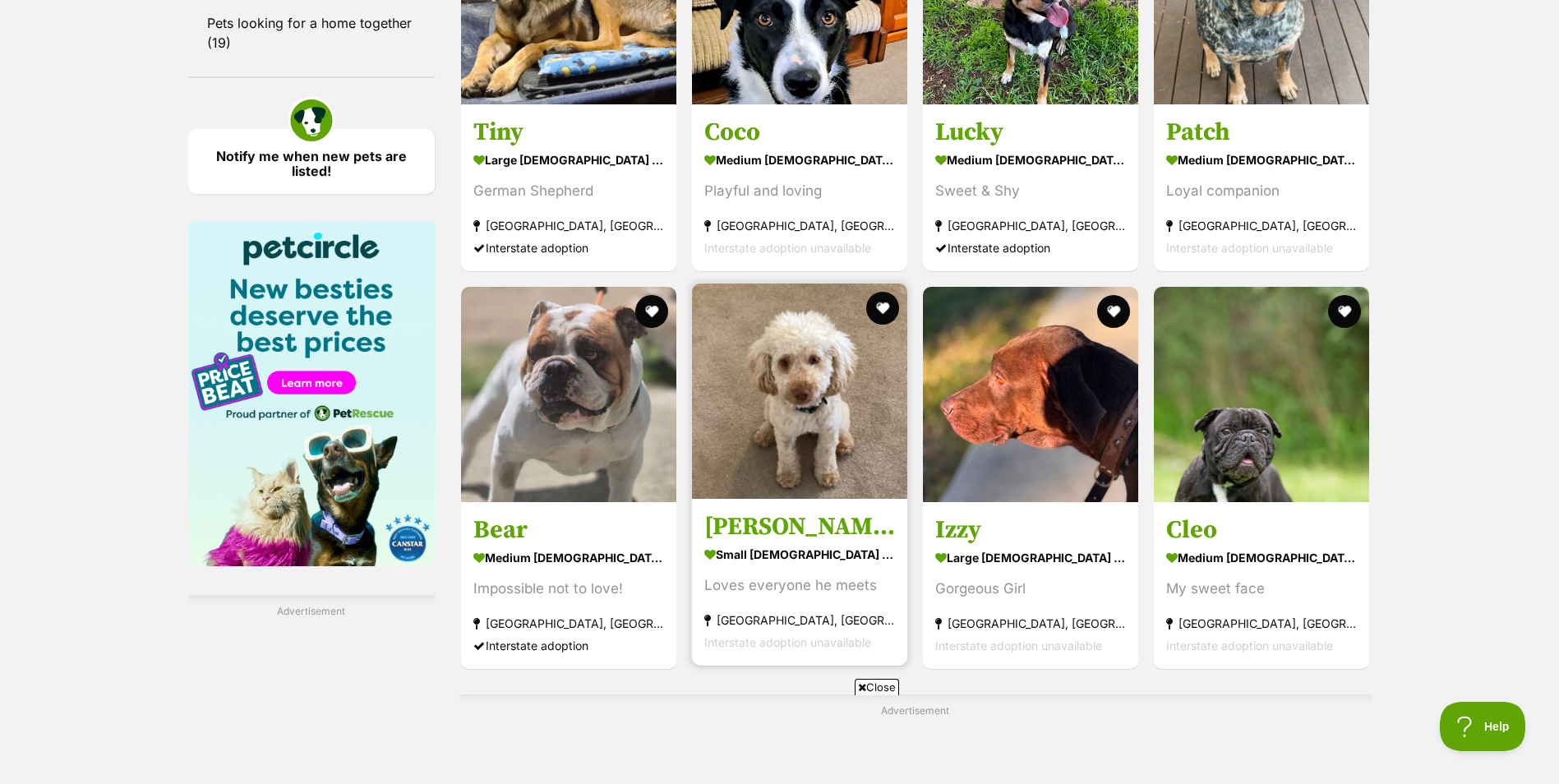
click at [837, 354] on img at bounding box center [800, 392] width 216 height 215
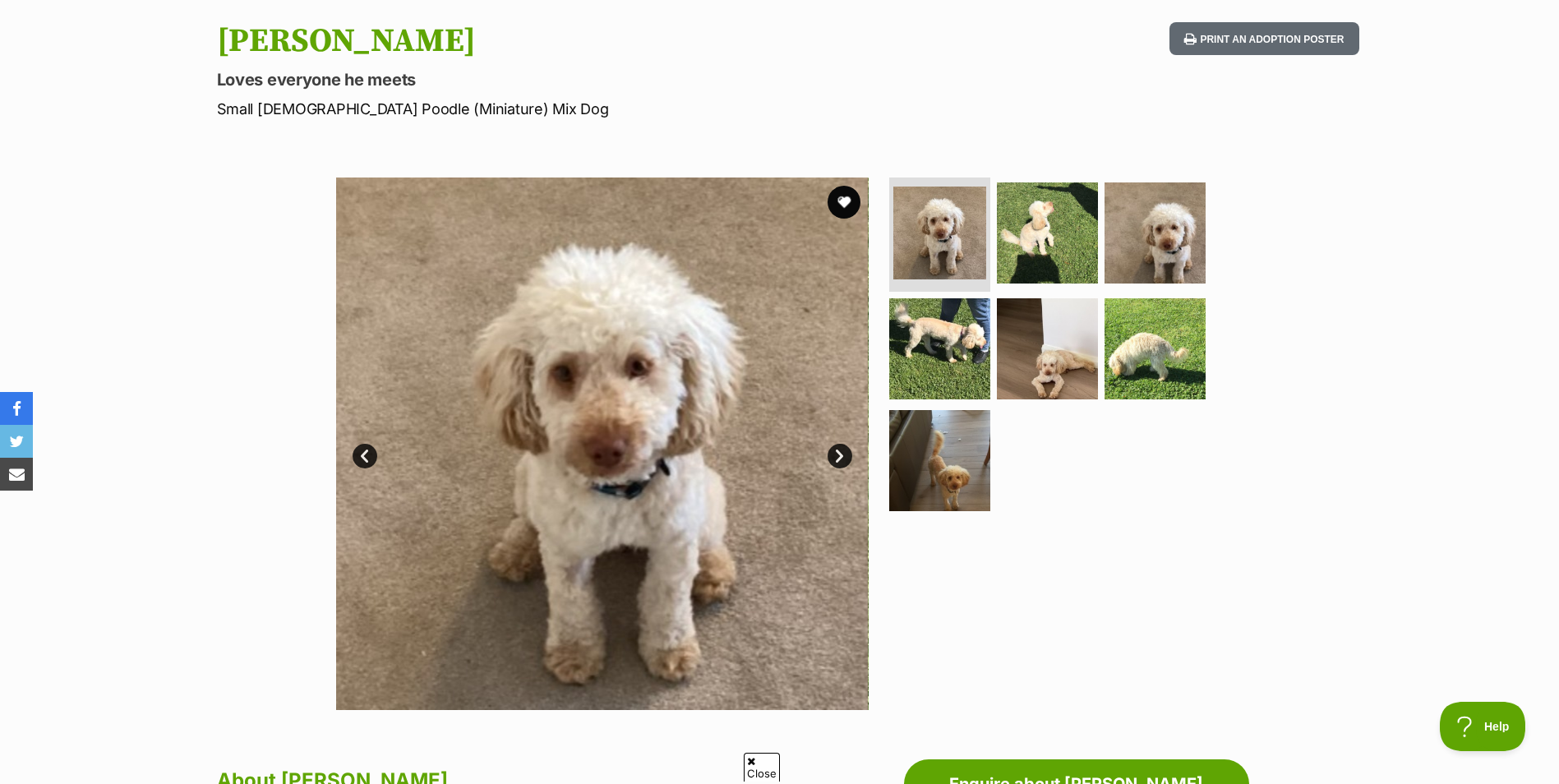
click at [837, 448] on link "Next" at bounding box center [840, 456] width 25 height 25
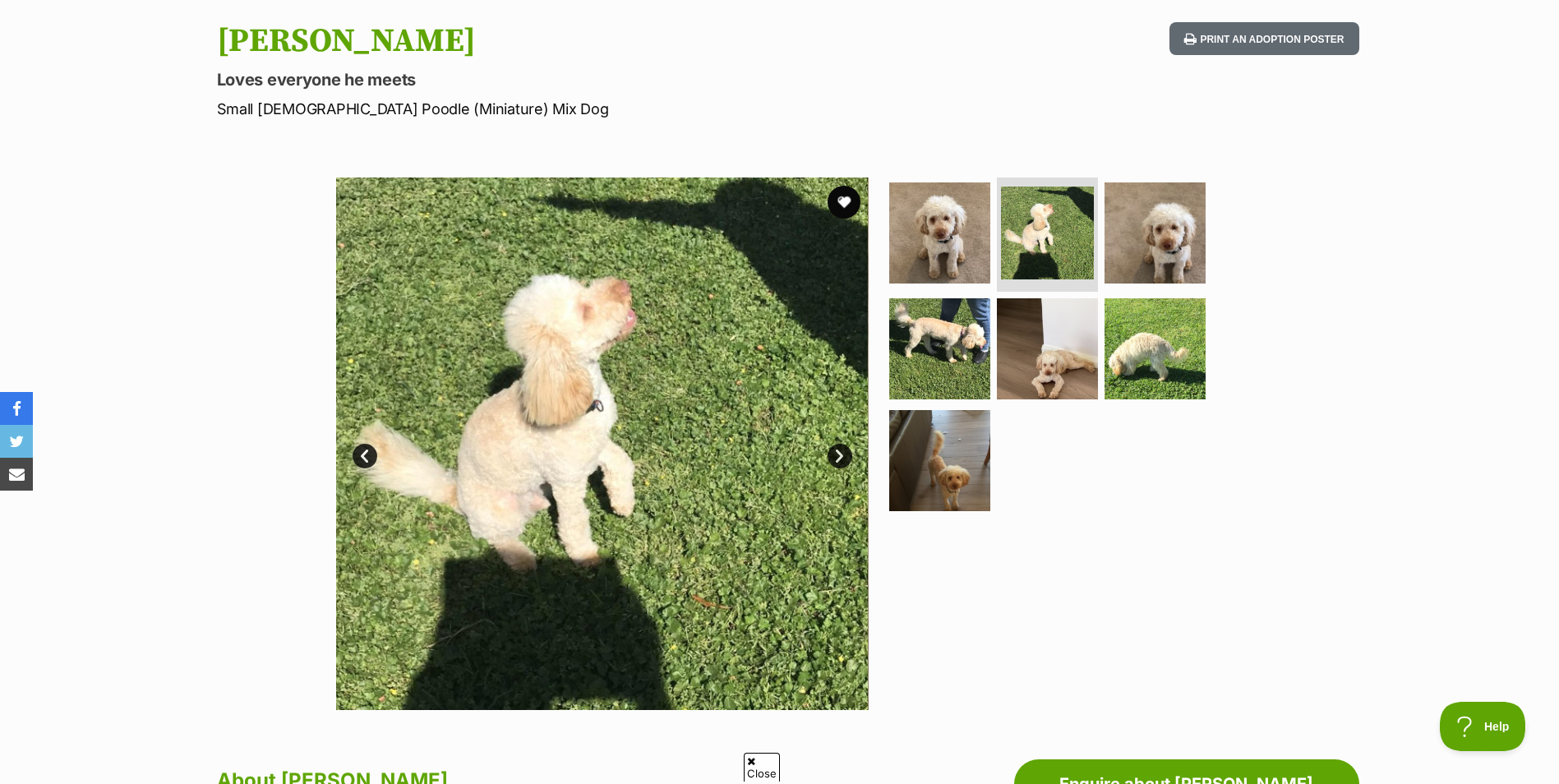
click at [837, 448] on link "Next" at bounding box center [840, 456] width 25 height 25
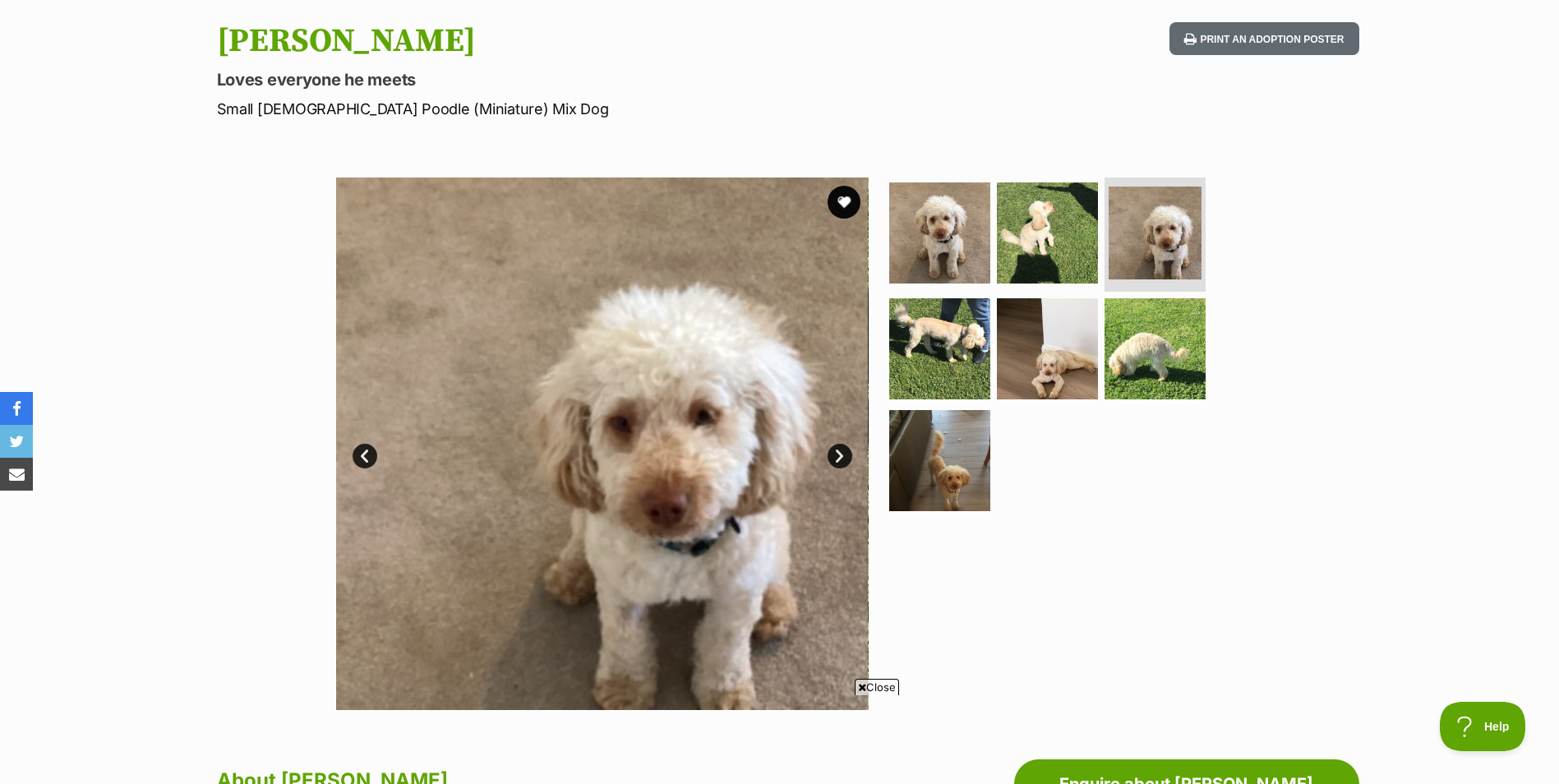
click at [837, 448] on link "Next" at bounding box center [840, 456] width 25 height 25
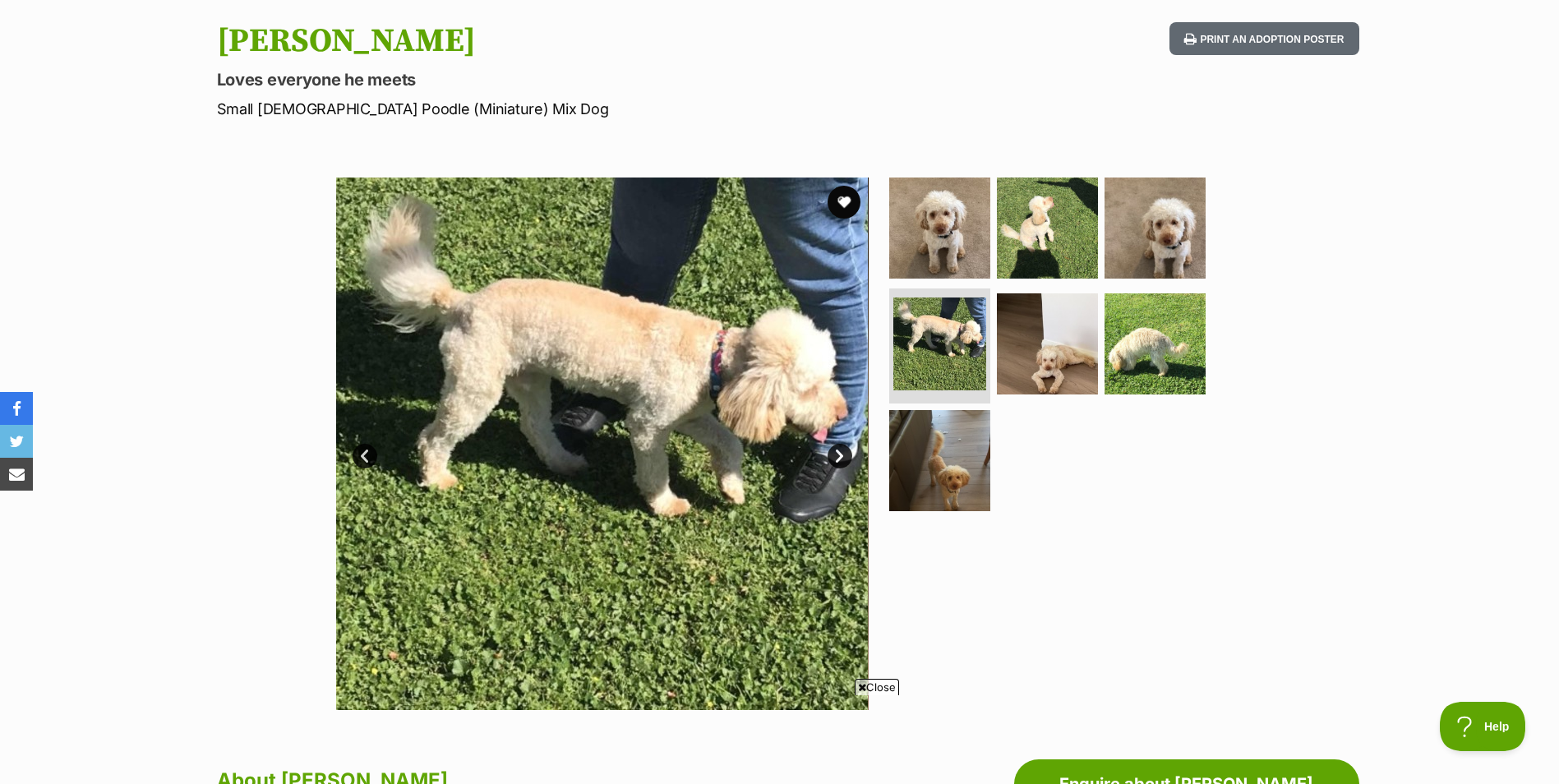
click at [837, 448] on link "Next" at bounding box center [840, 456] width 25 height 25
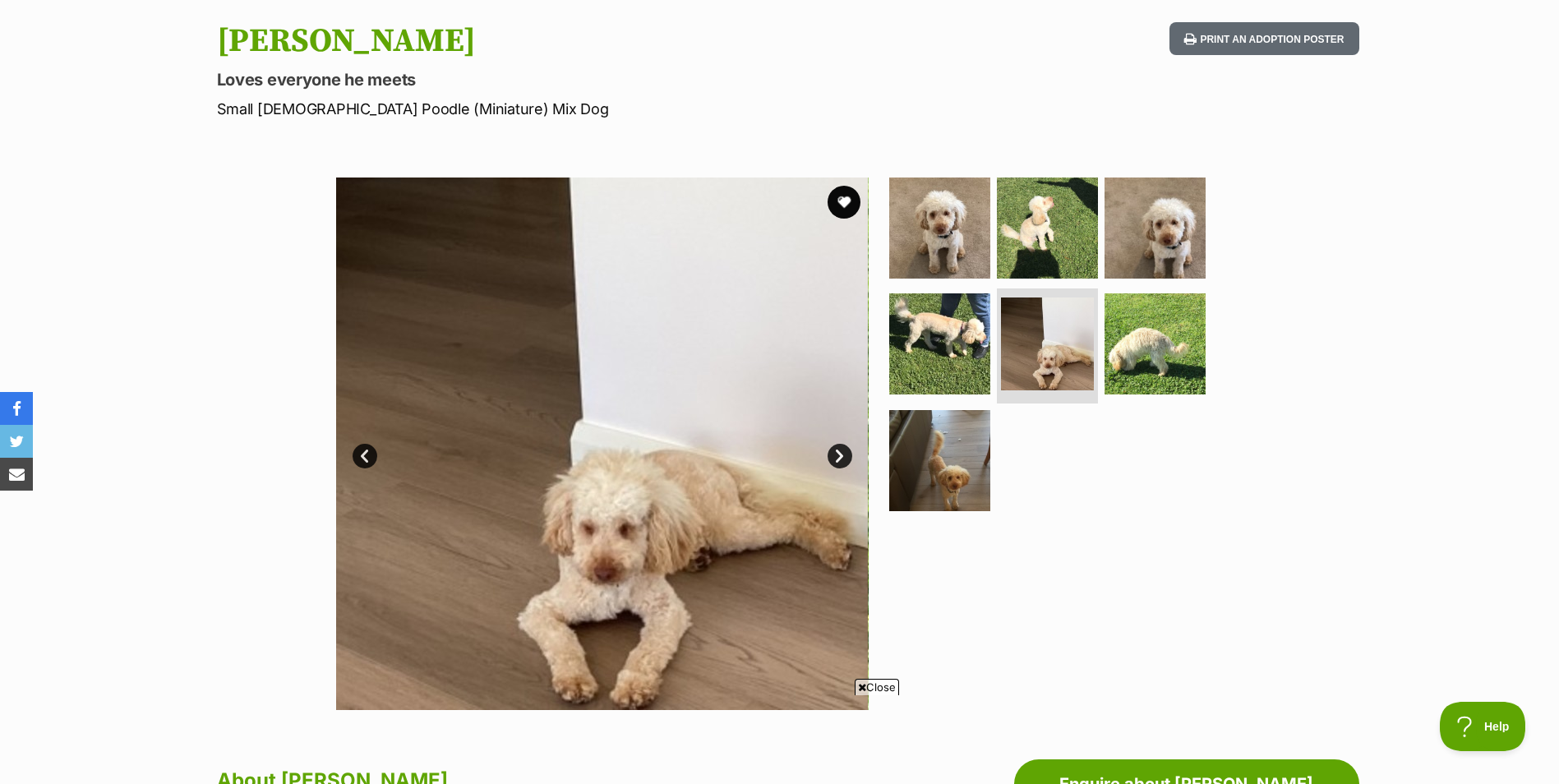
click at [837, 448] on link "Next" at bounding box center [840, 456] width 25 height 25
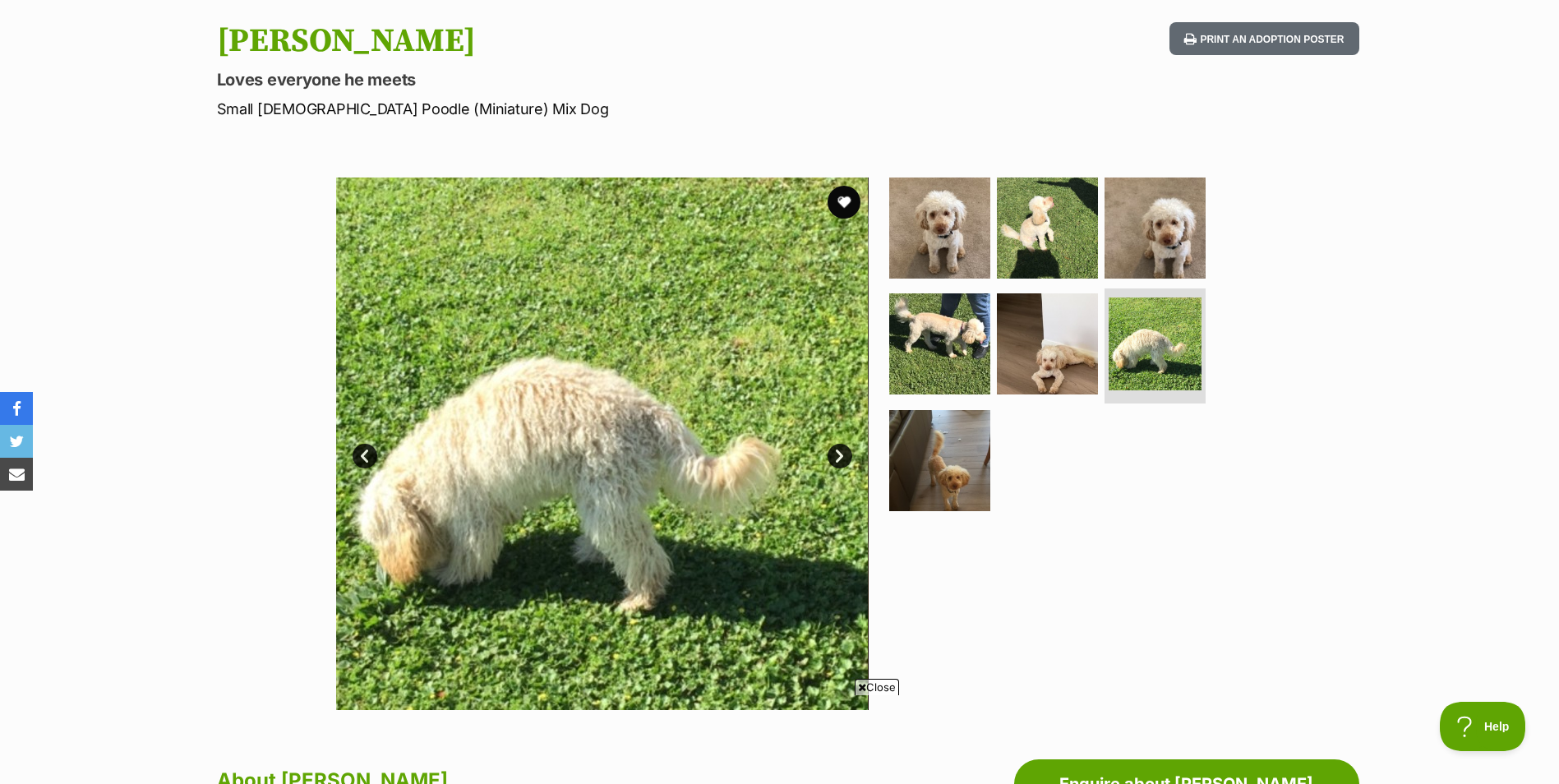
click at [837, 448] on link "Next" at bounding box center [840, 456] width 25 height 25
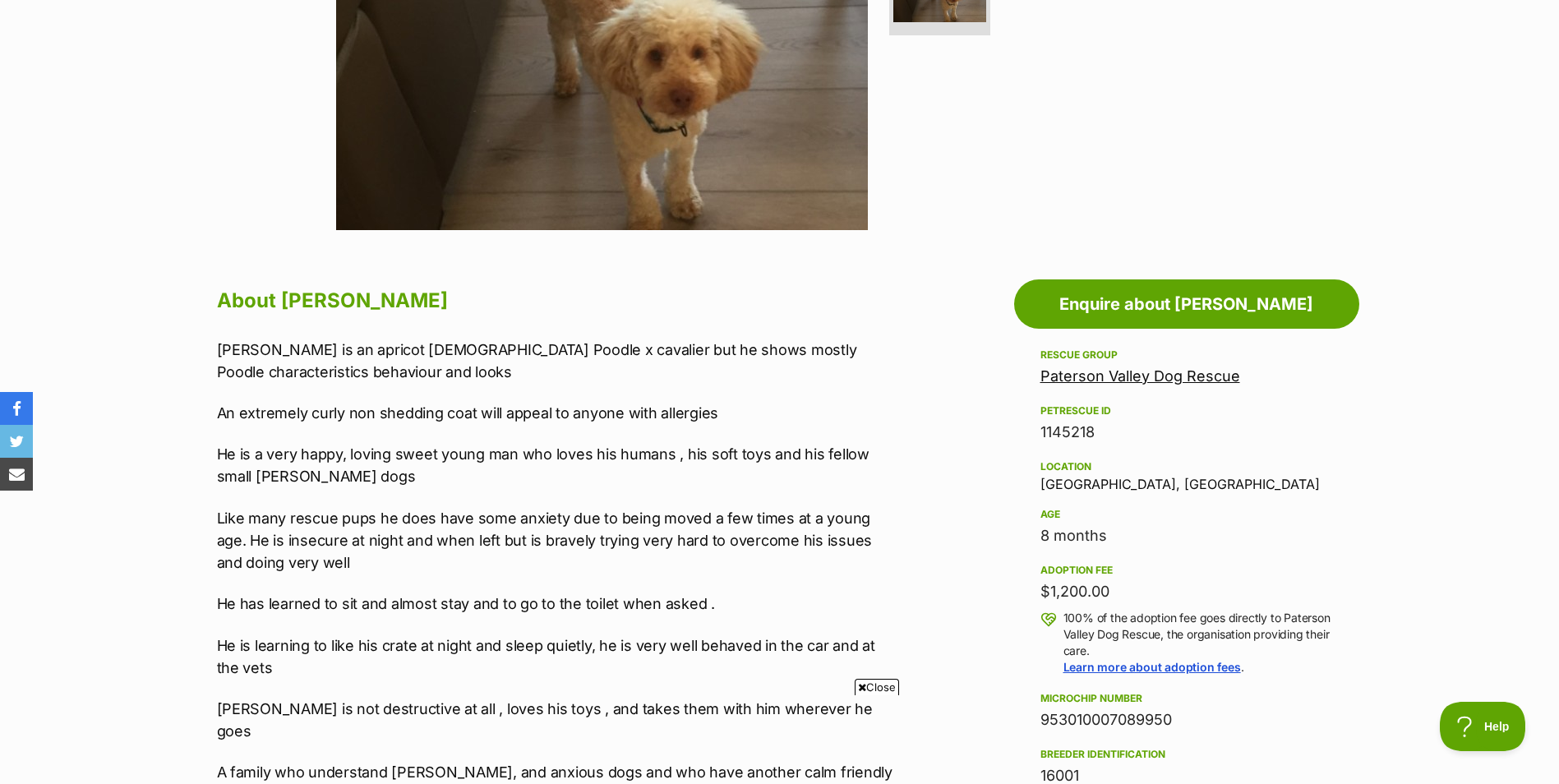
scroll to position [657, 0]
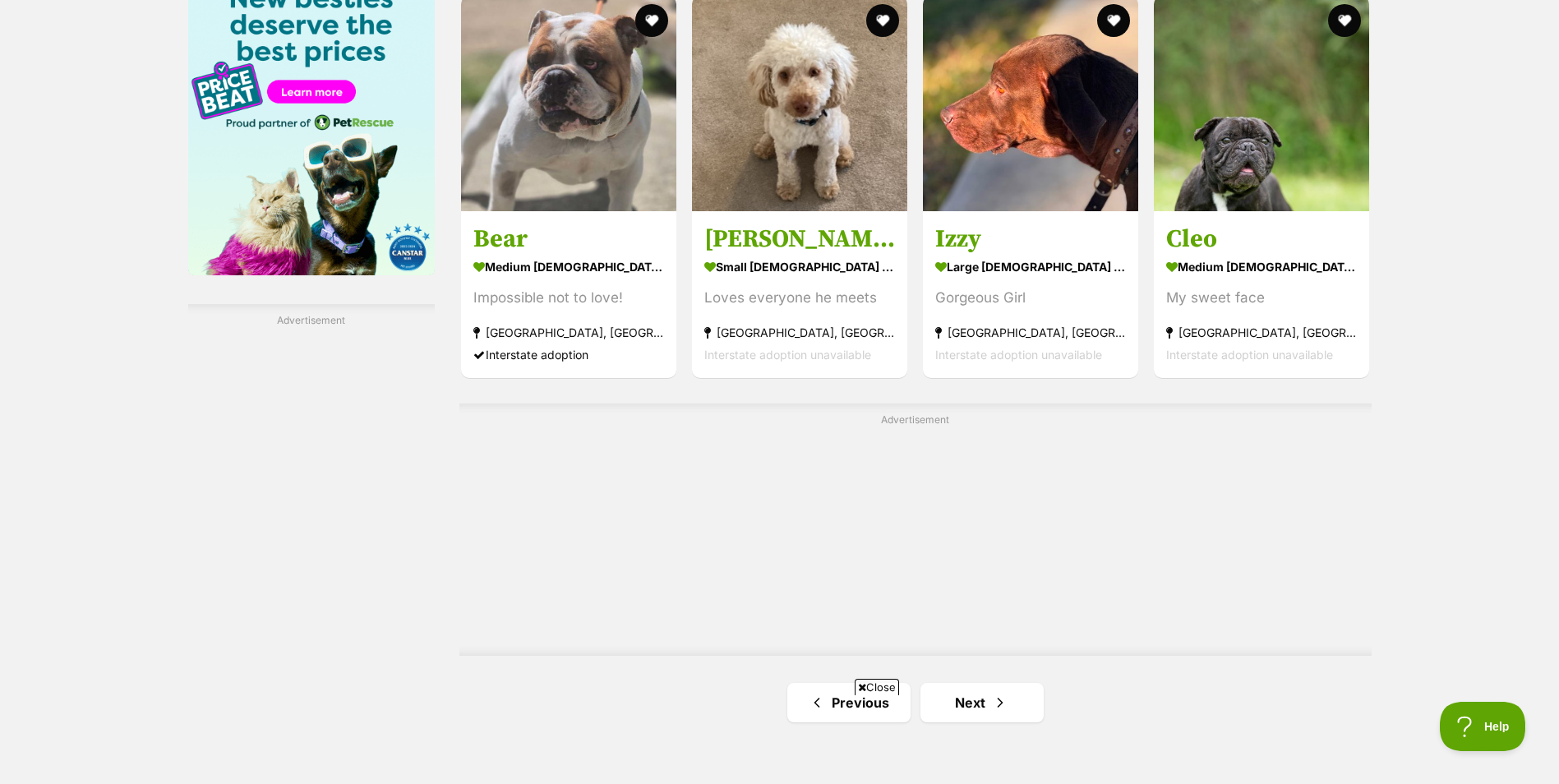
scroll to position [2619, 0]
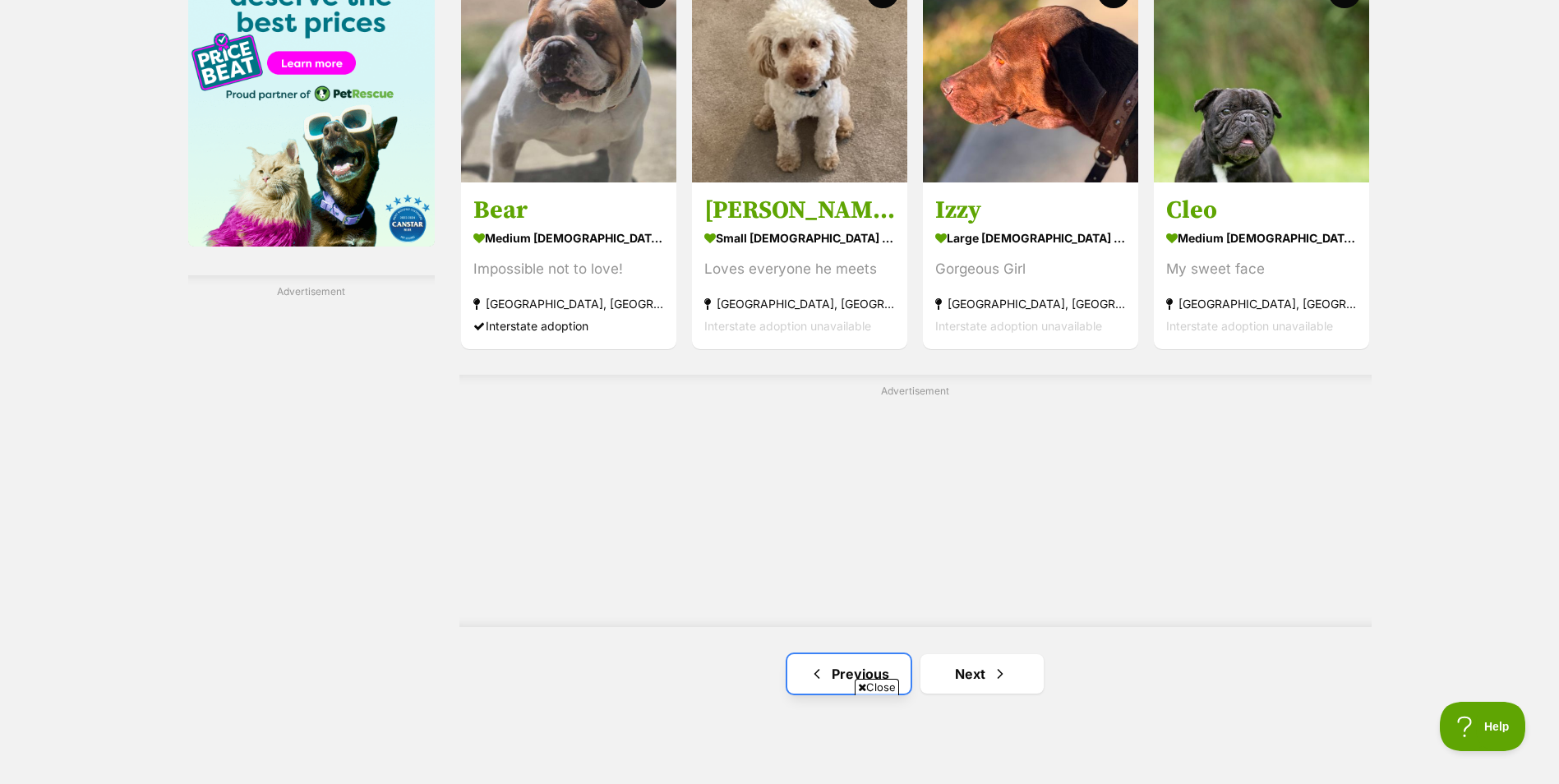
click at [871, 653] on link "Previous" at bounding box center [848, 673] width 124 height 39
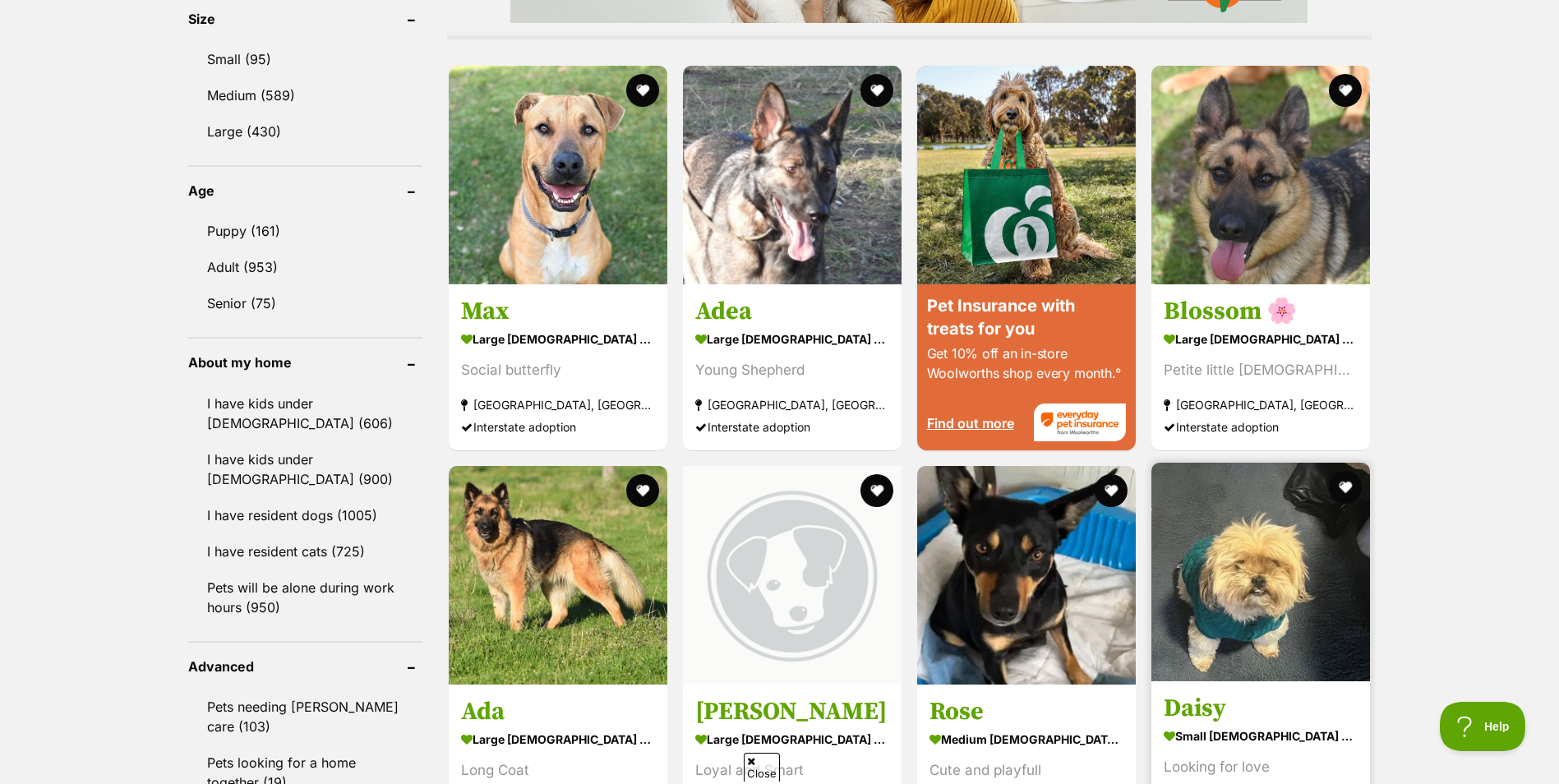
click at [1285, 444] on link "Blossom 🌸 large female Dog Petite little Lady Willow Tree, NSW Interstate adopt…" at bounding box center [1260, 367] width 218 height 166
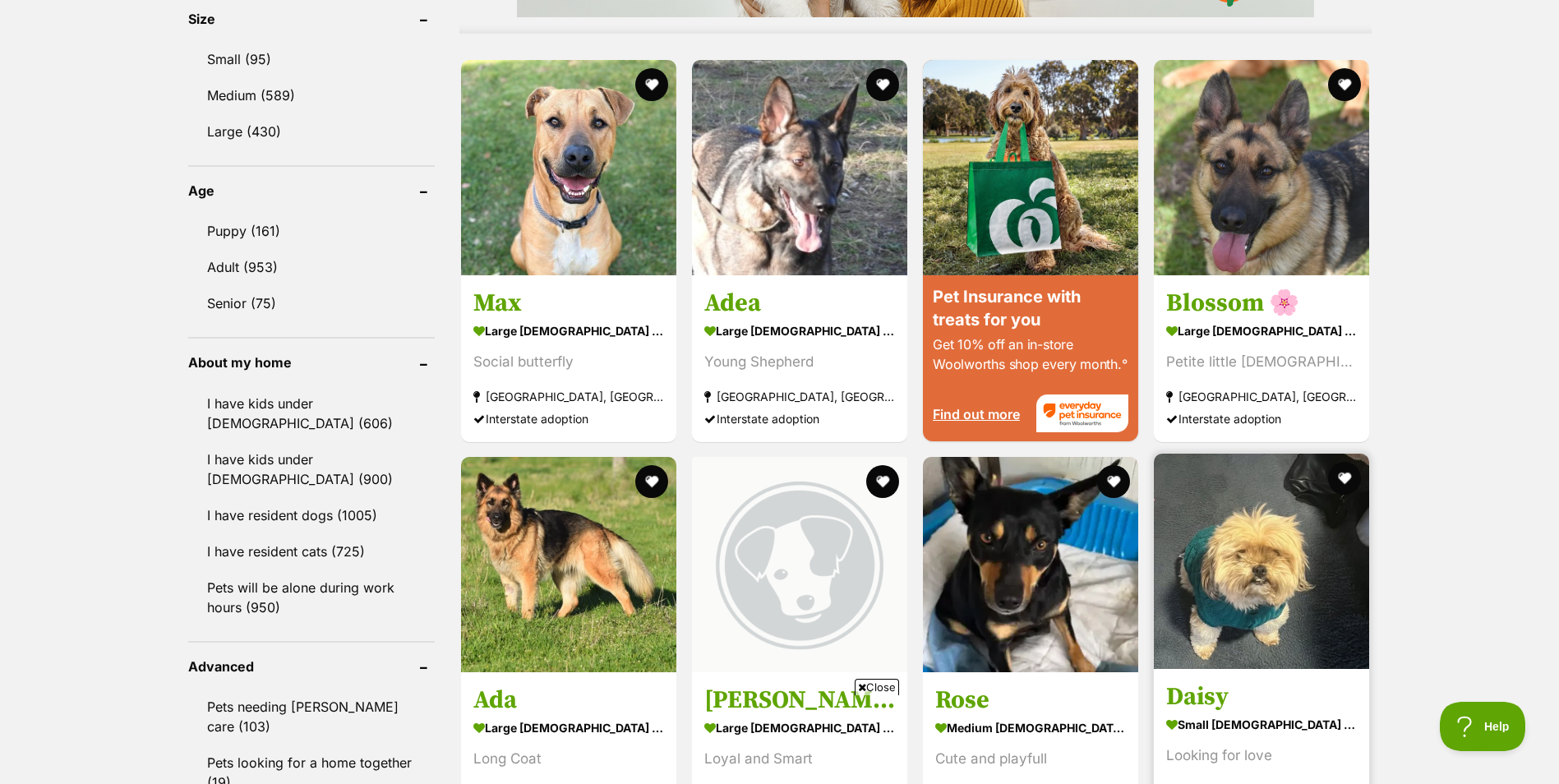
click at [1237, 547] on img at bounding box center [1262, 562] width 216 height 215
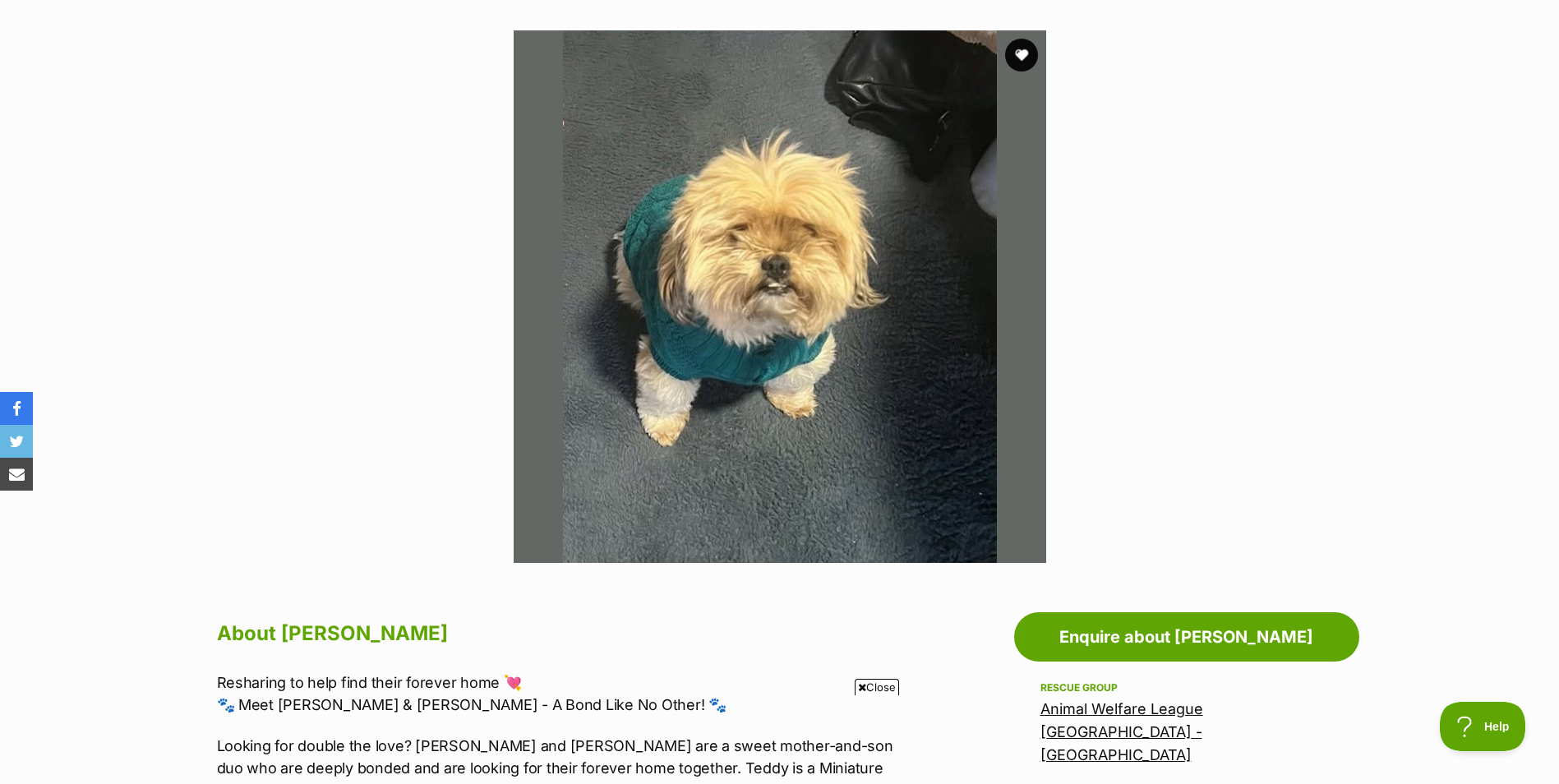
scroll to position [246, 0]
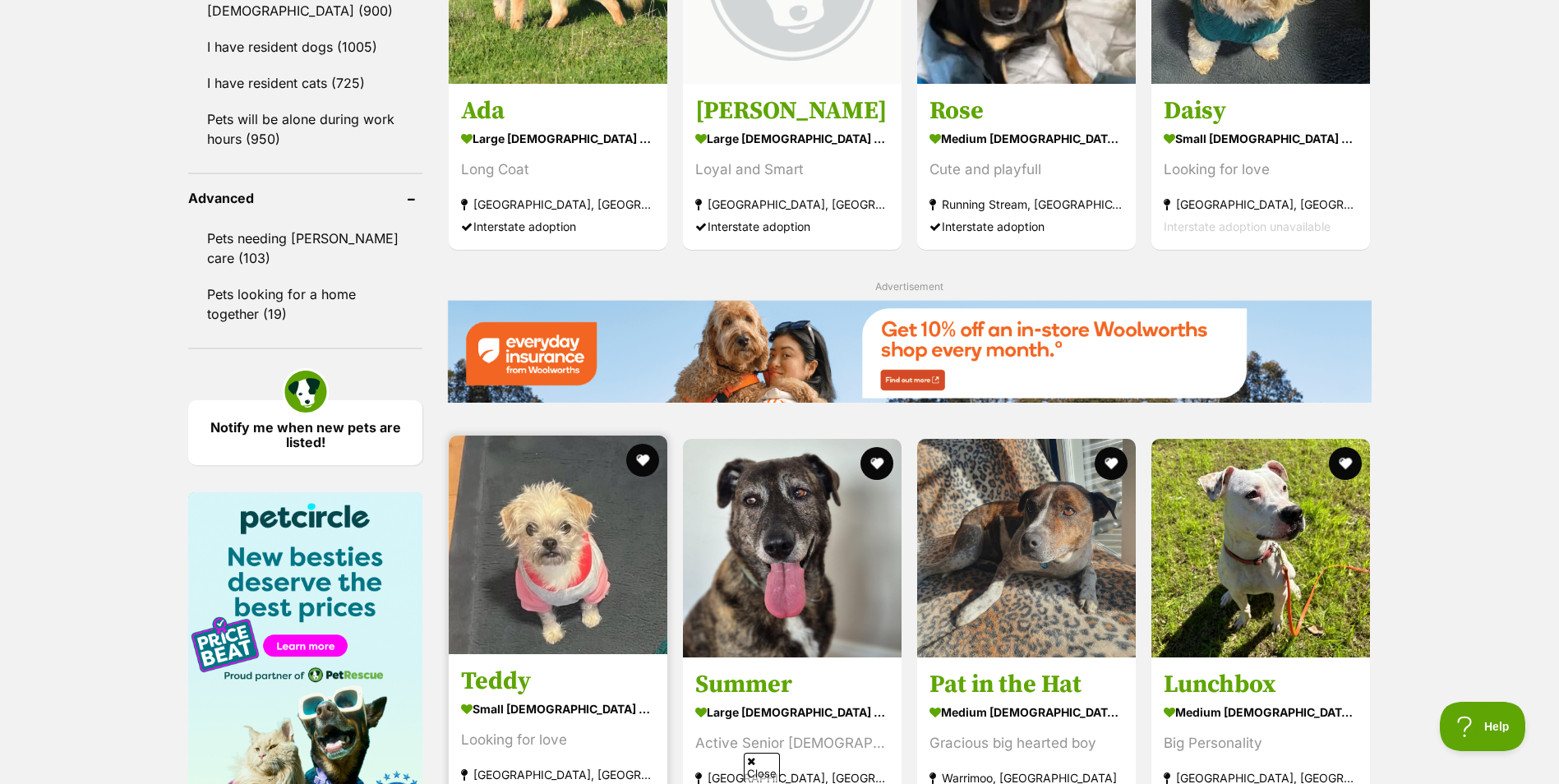
scroll to position [2053, 0]
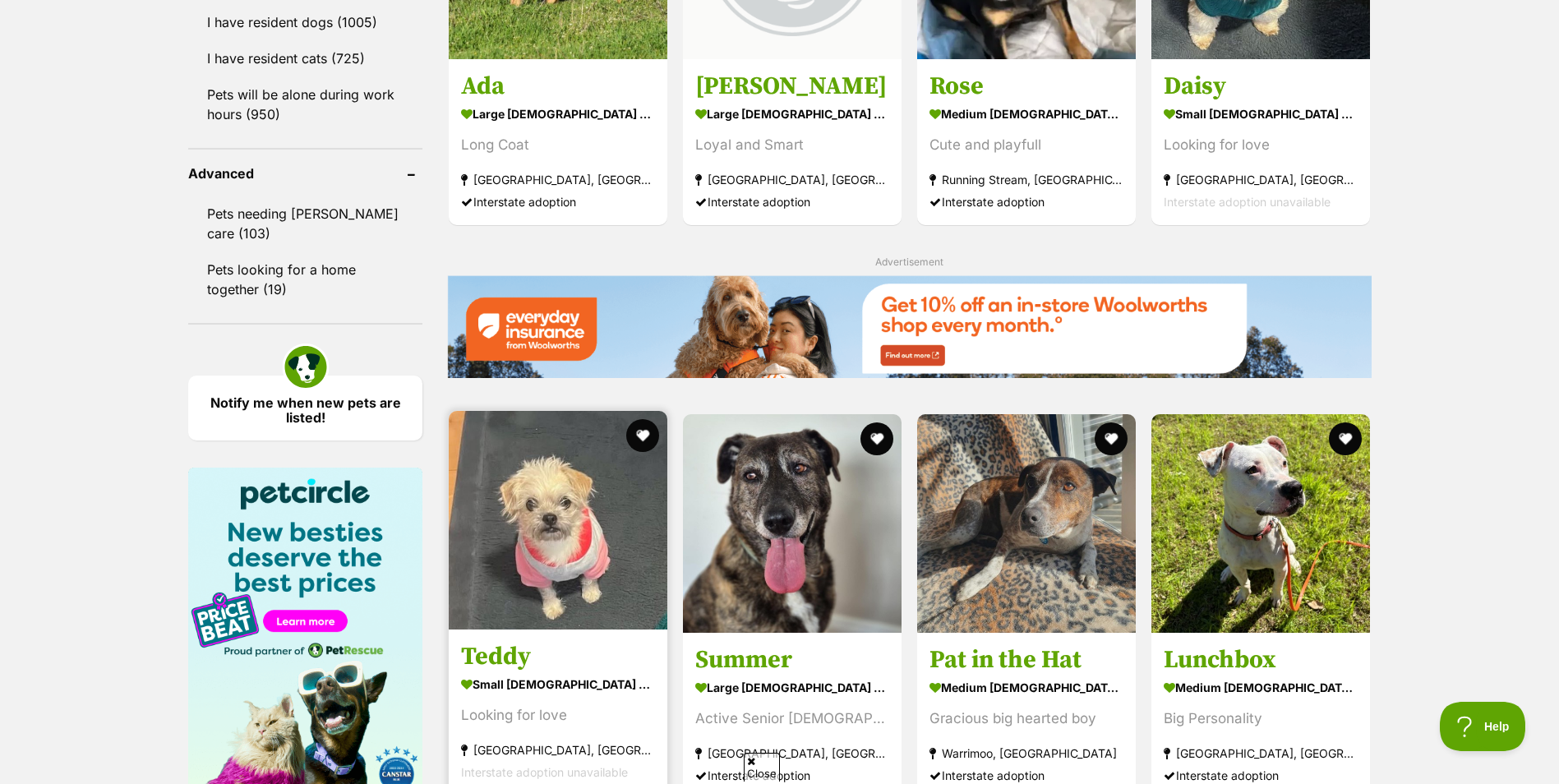
click at [546, 527] on img at bounding box center [557, 519] width 218 height 218
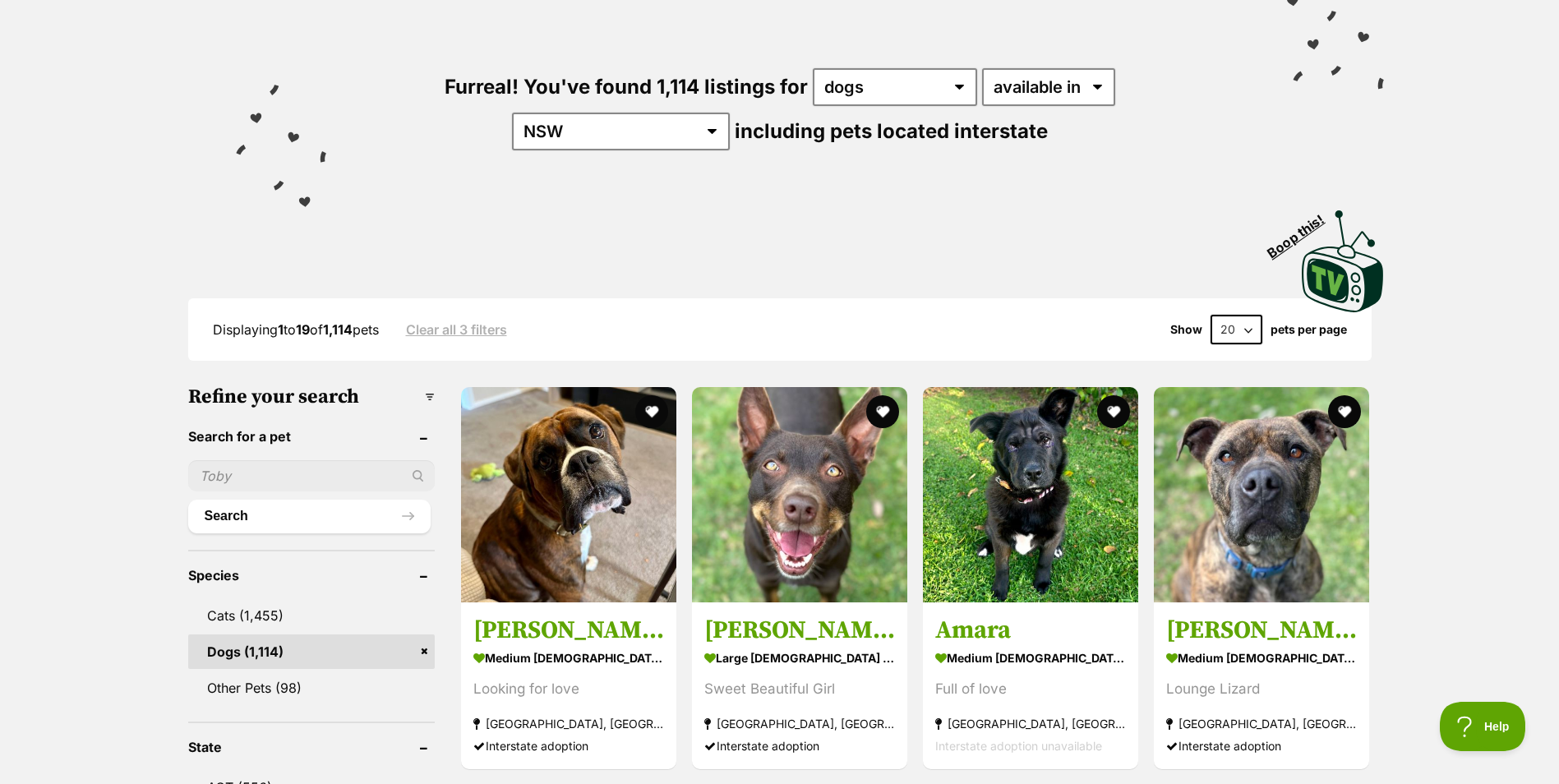
scroll to position [0, 0]
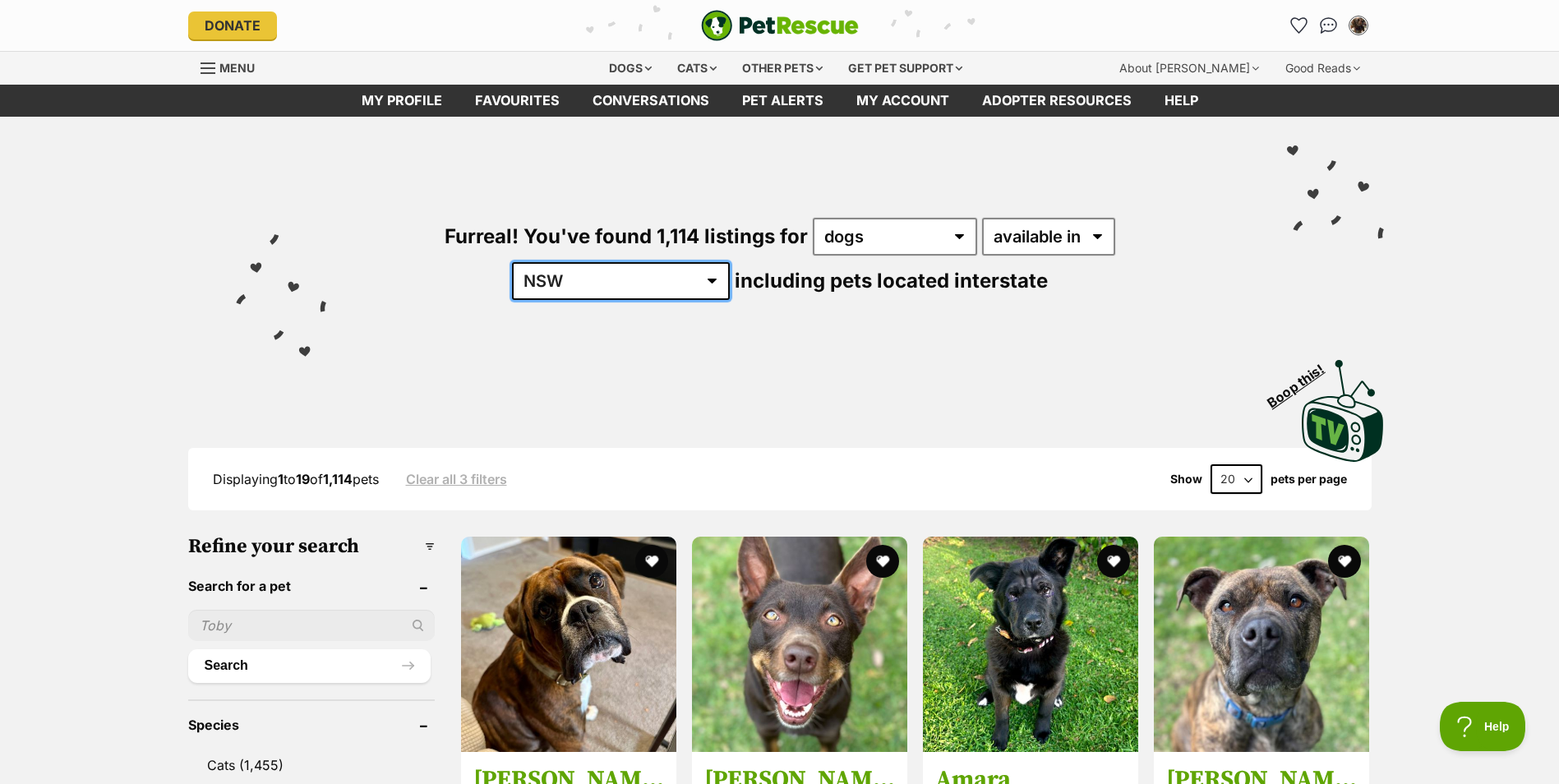
click at [730, 262] on select "Australia ACT NSW NT QLD SA TAS VIC WA" at bounding box center [620, 280] width 217 height 38
select select "VIC"
click at [730, 262] on select "Australia ACT NSW NT QLD SA TAS VIC WA" at bounding box center [620, 280] width 217 height 38
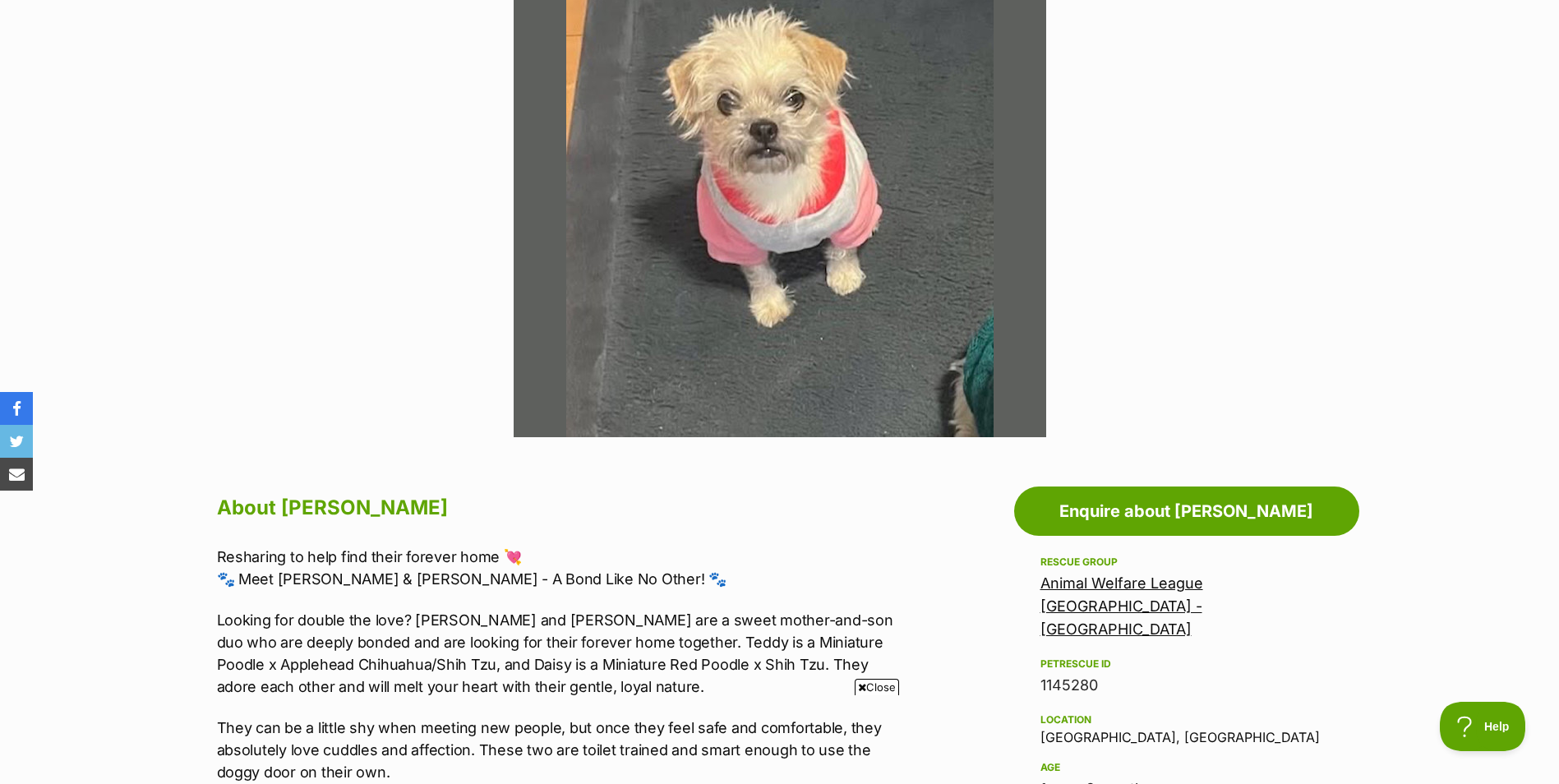
scroll to position [411, 0]
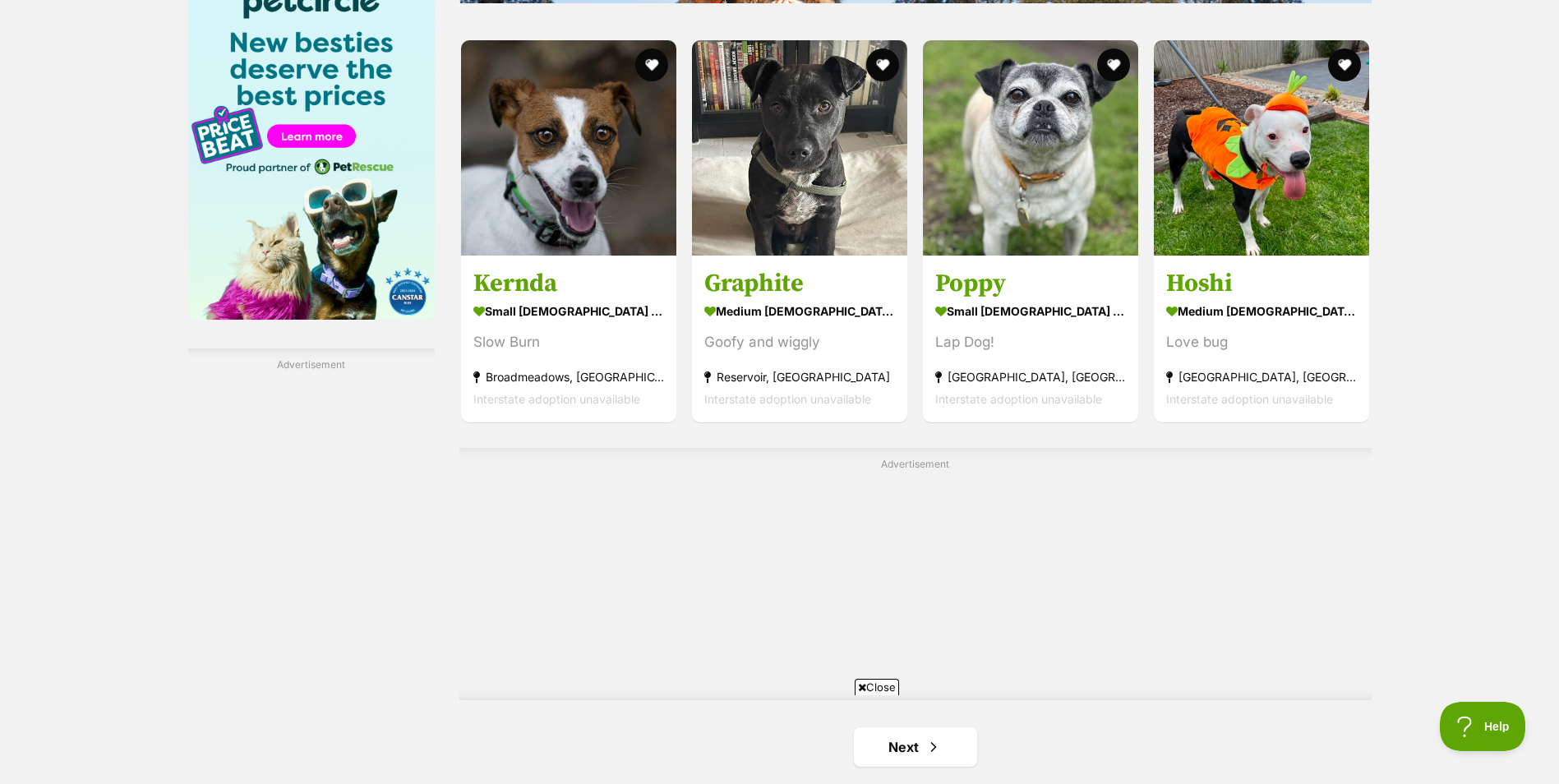
scroll to position [2793, 0]
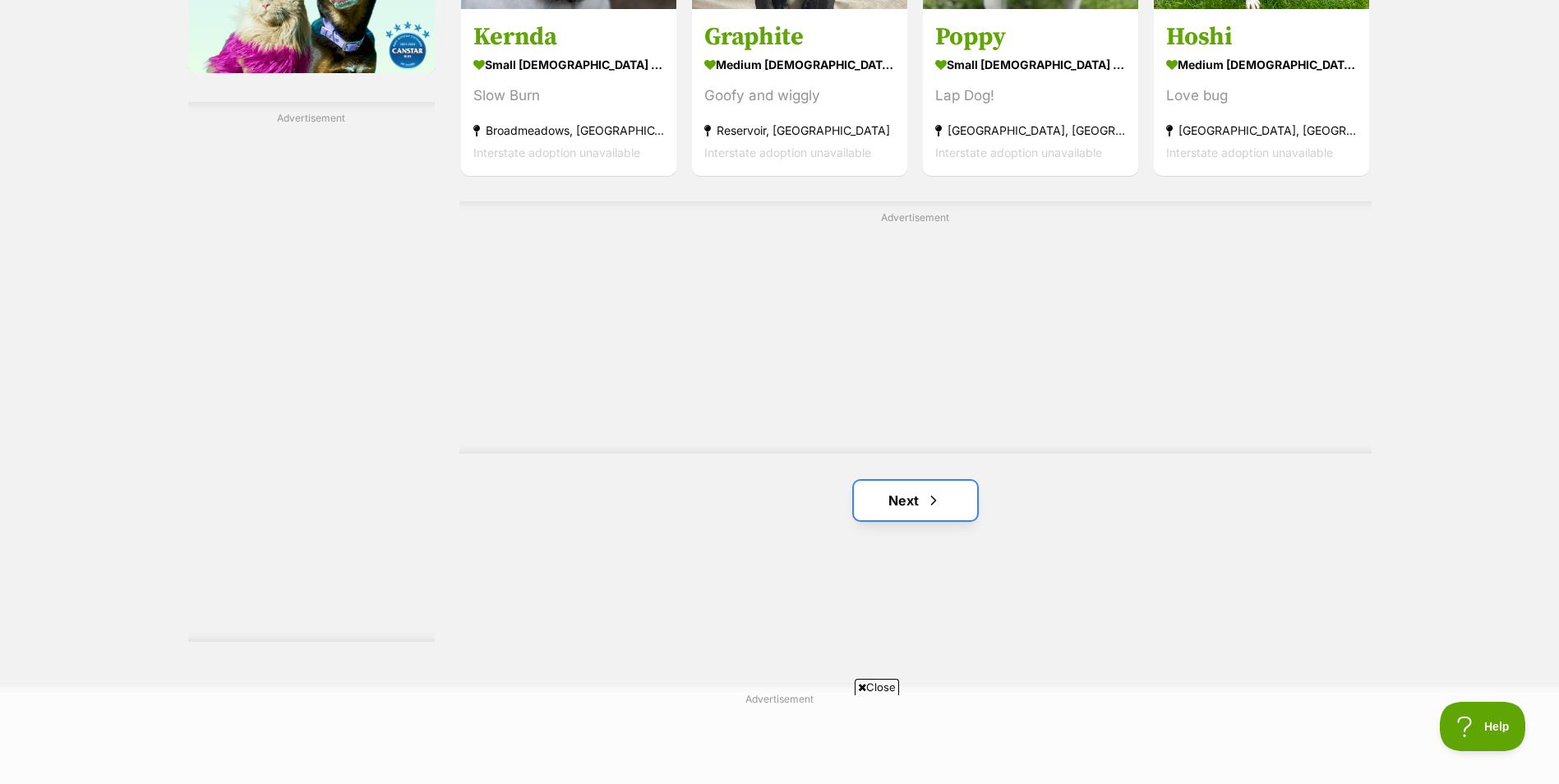
click at [934, 505] on span "Next page" at bounding box center [933, 500] width 17 height 20
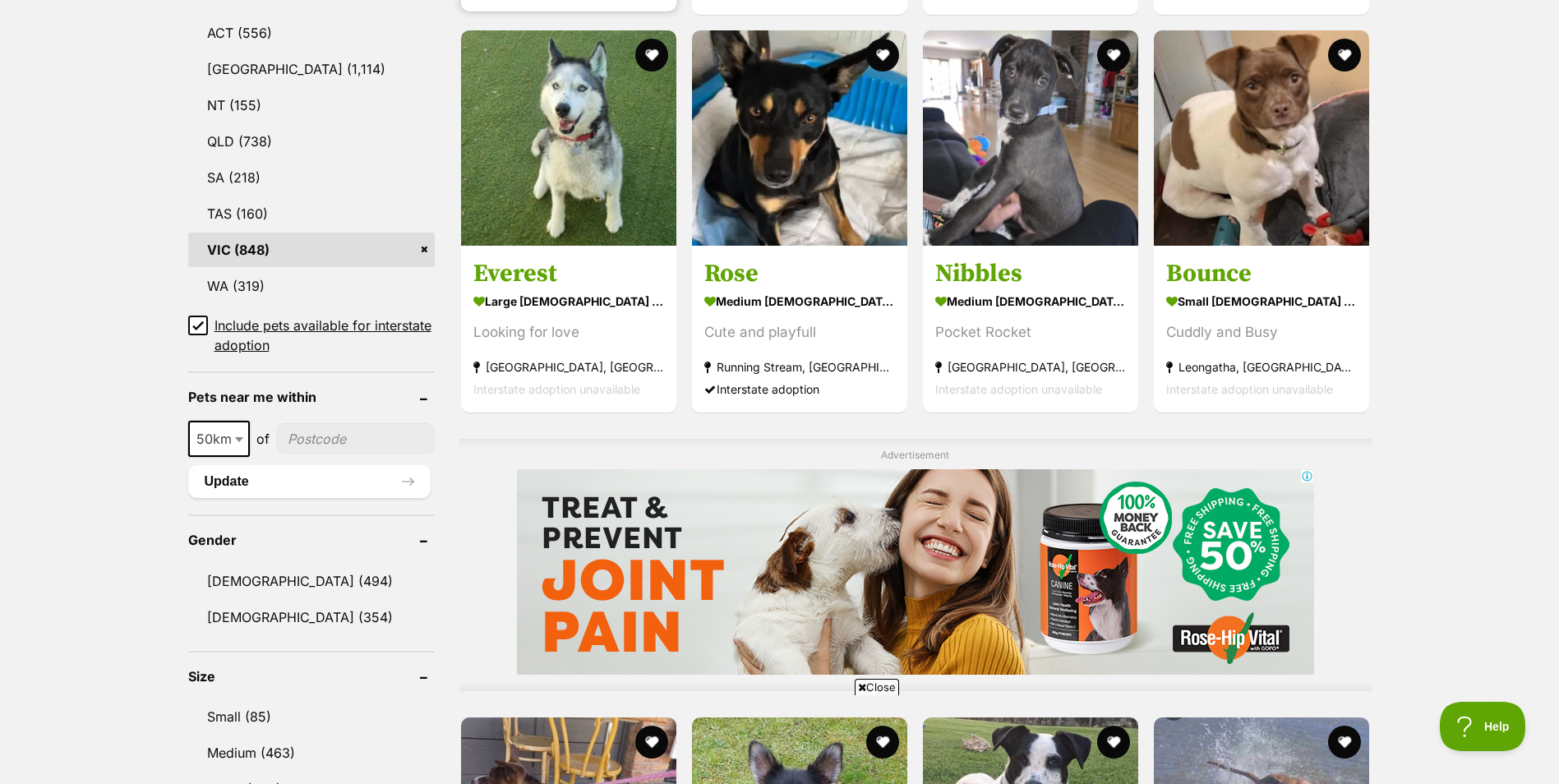
scroll to position [328, 0]
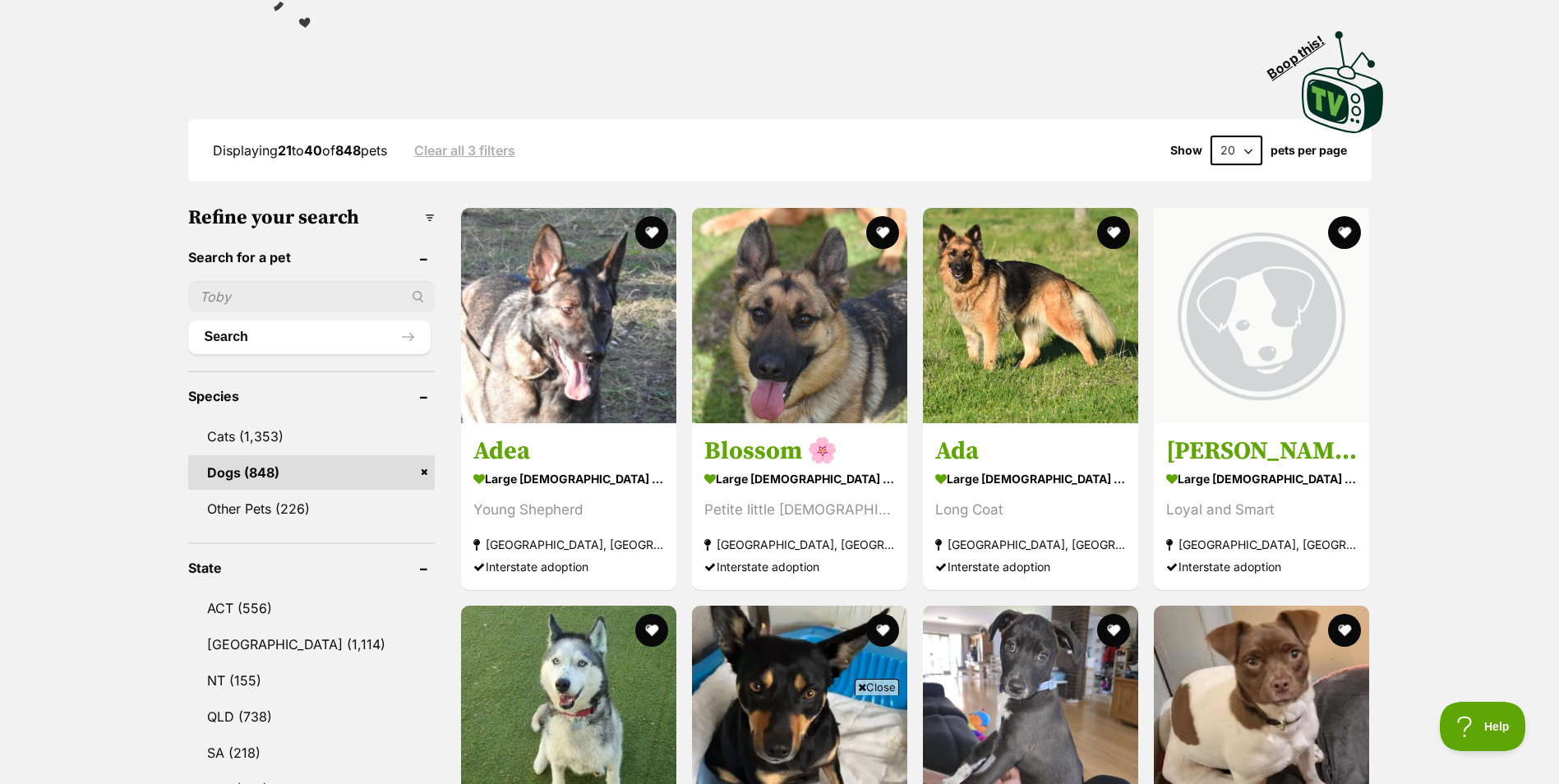
click at [266, 302] on input "text" at bounding box center [311, 297] width 246 height 32
type input "cash"
click at [188, 321] on button "Search" at bounding box center [309, 337] width 243 height 33
